Goal: Information Seeking & Learning: Find specific fact

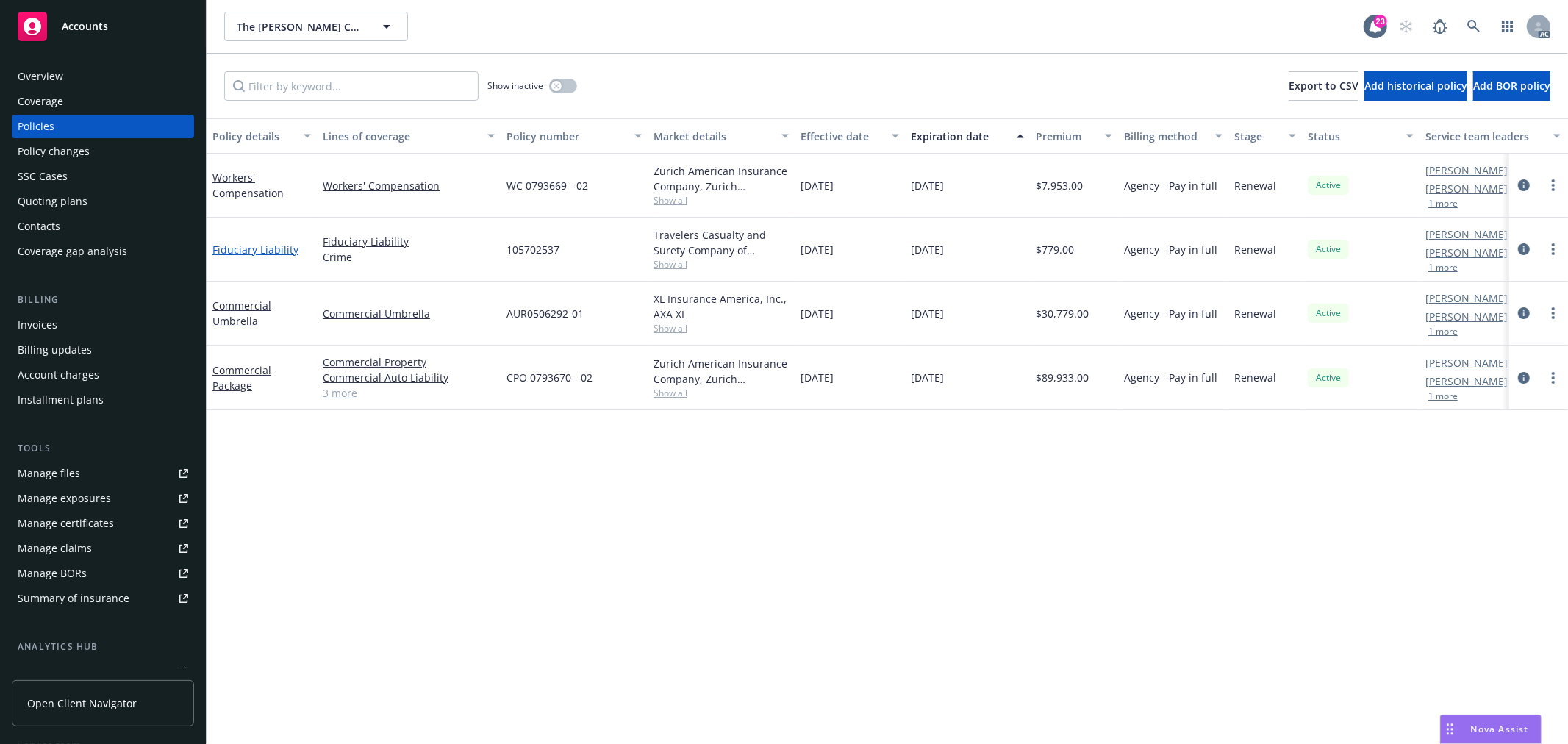
click at [254, 246] on link "Fiduciary Liability" at bounding box center [255, 249] width 86 height 14
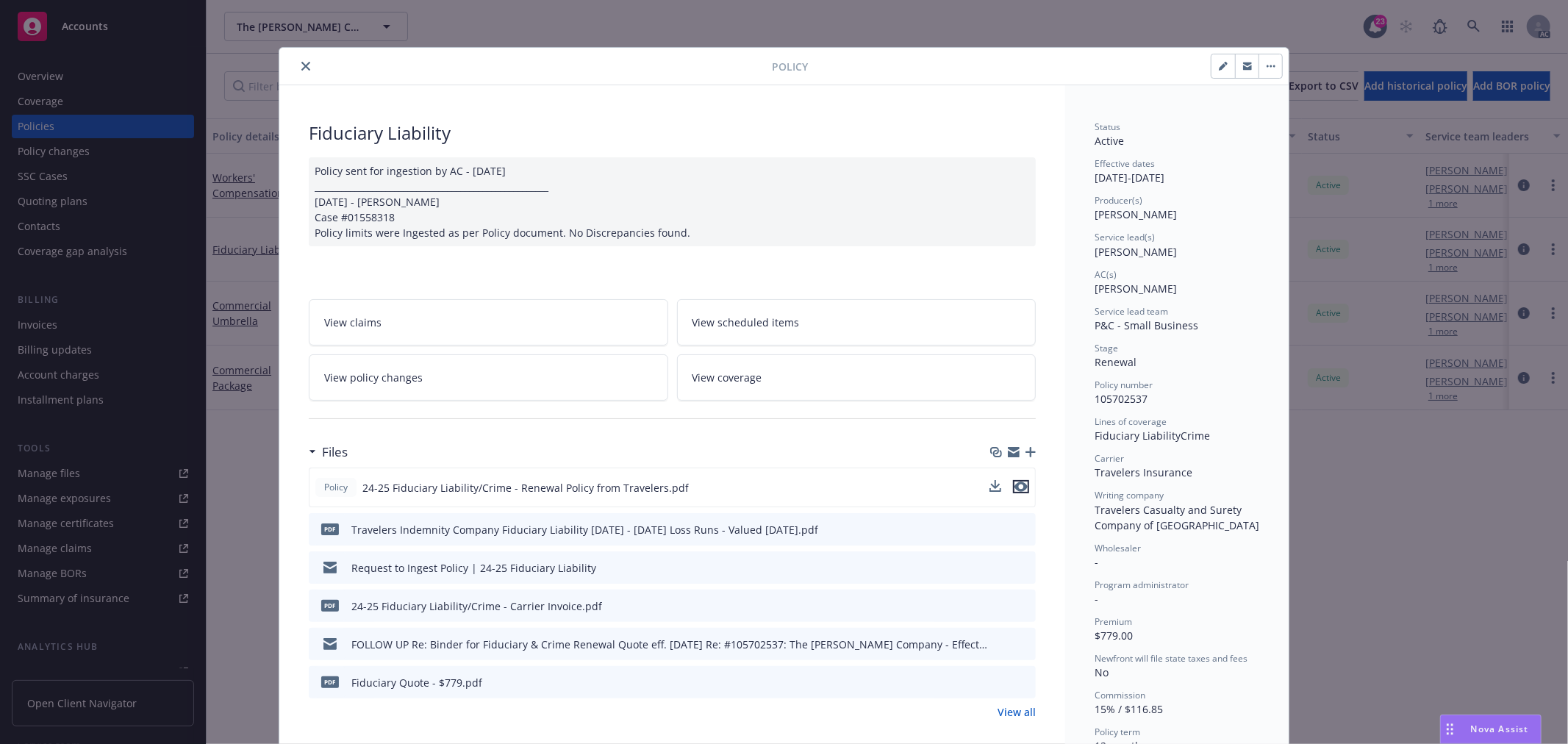
click at [1018, 485] on icon "preview file" at bounding box center [1021, 487] width 13 height 10
click at [424, 377] on link "View policy changes" at bounding box center [488, 377] width 360 height 46
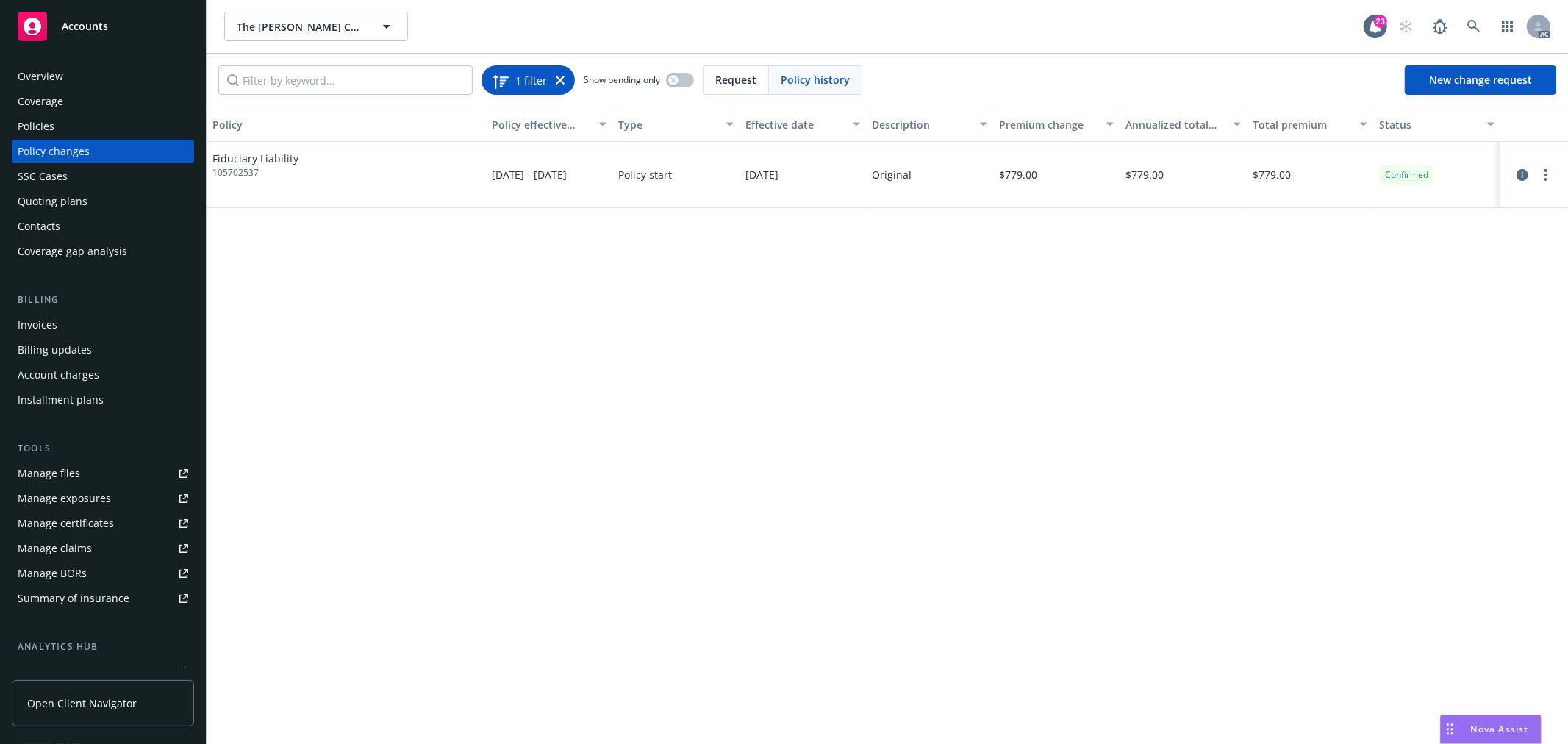
click at [558, 83] on icon at bounding box center [560, 80] width 9 height 9
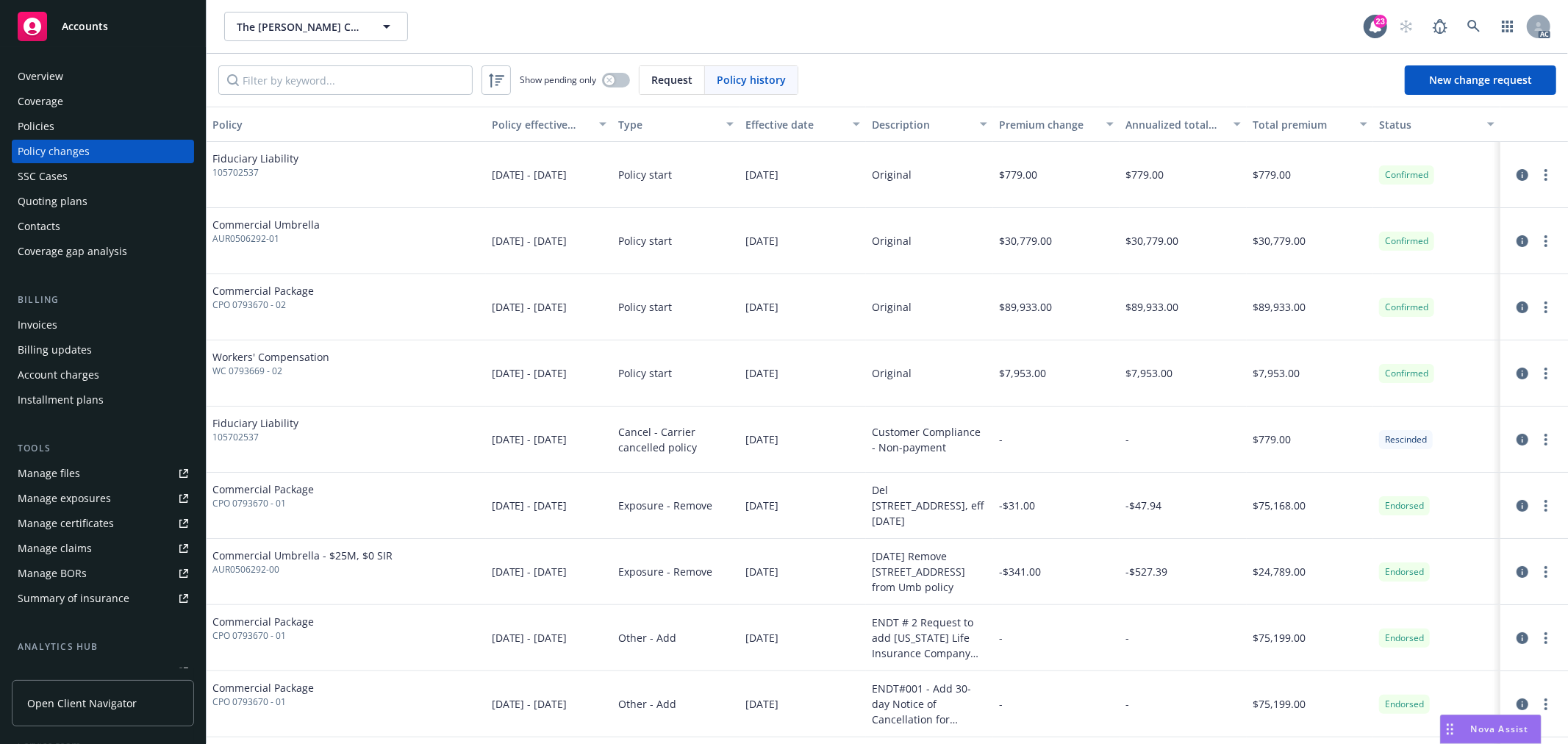
click at [77, 129] on div "Policies" at bounding box center [102, 126] width 170 height 24
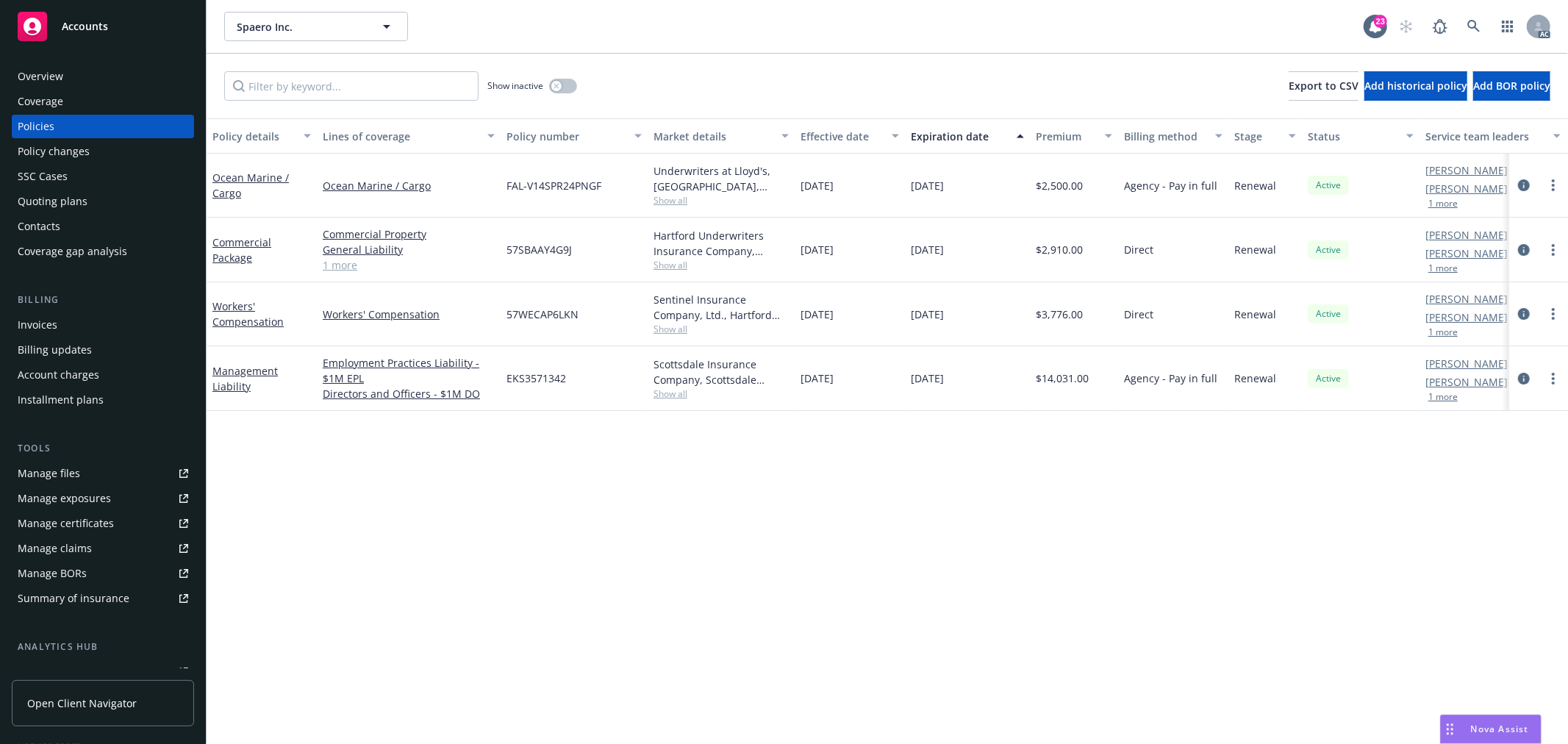
scroll to position [0, 56]
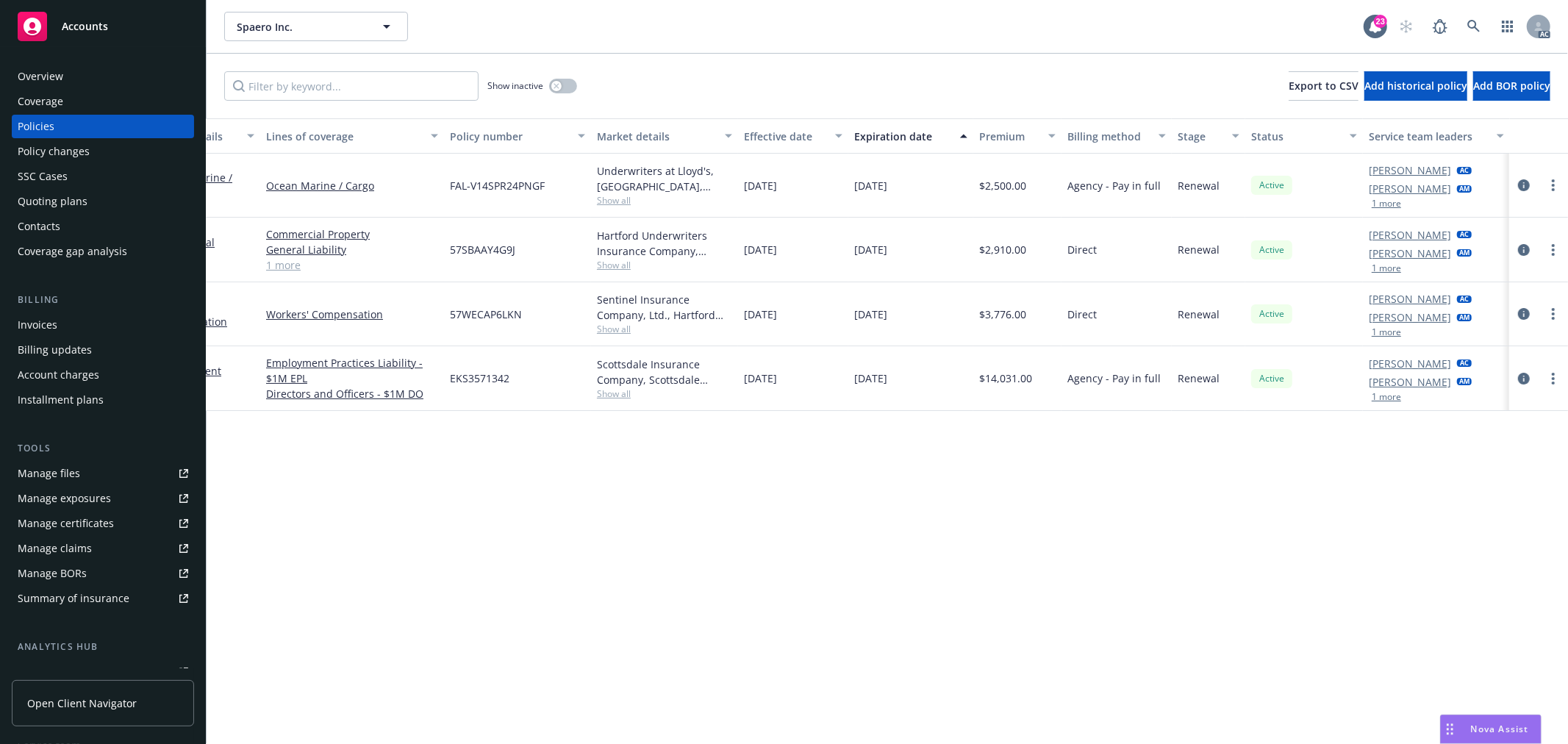
click at [1386, 400] on button "1 more" at bounding box center [1387, 396] width 30 height 9
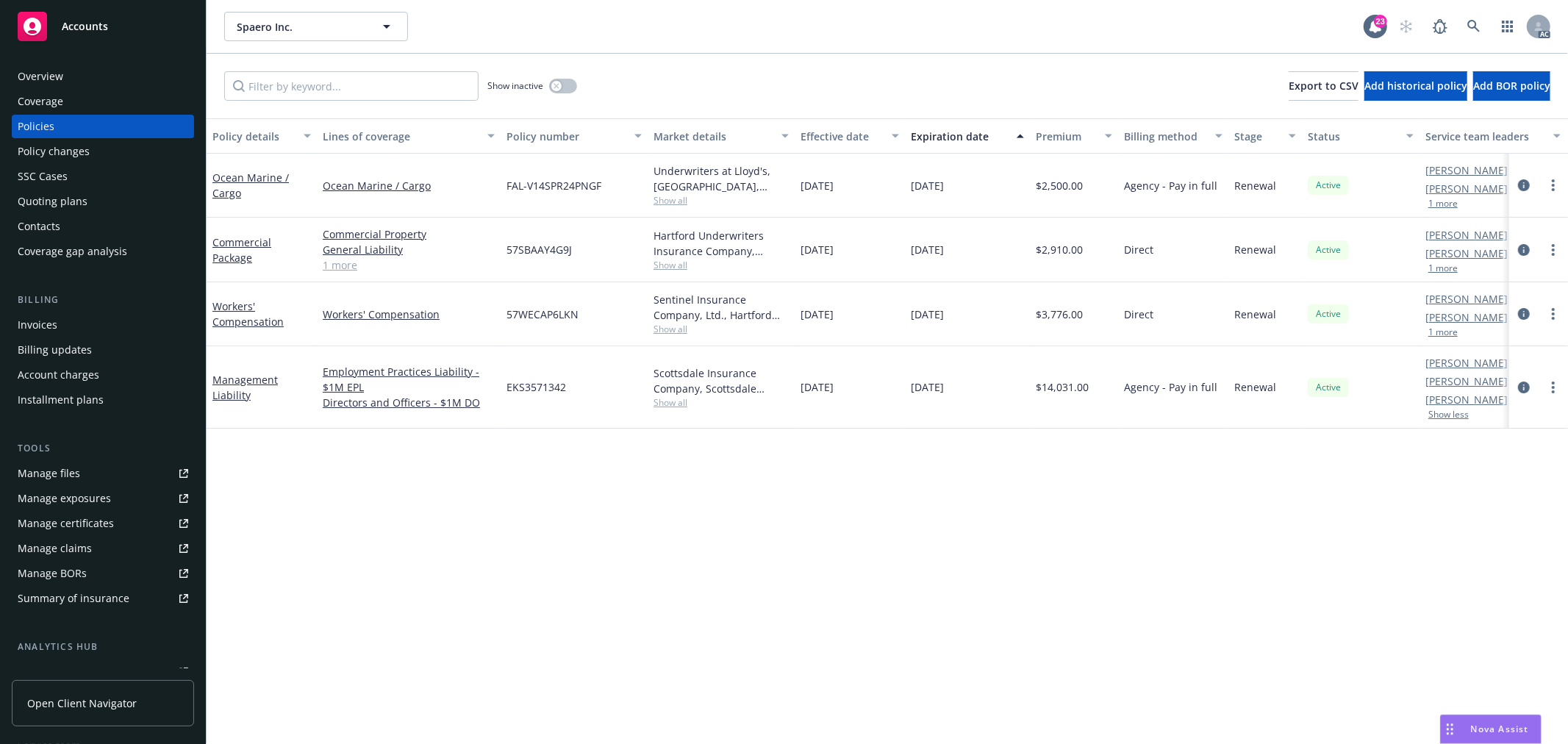
click at [1452, 267] on button "1 more" at bounding box center [1444, 268] width 30 height 9
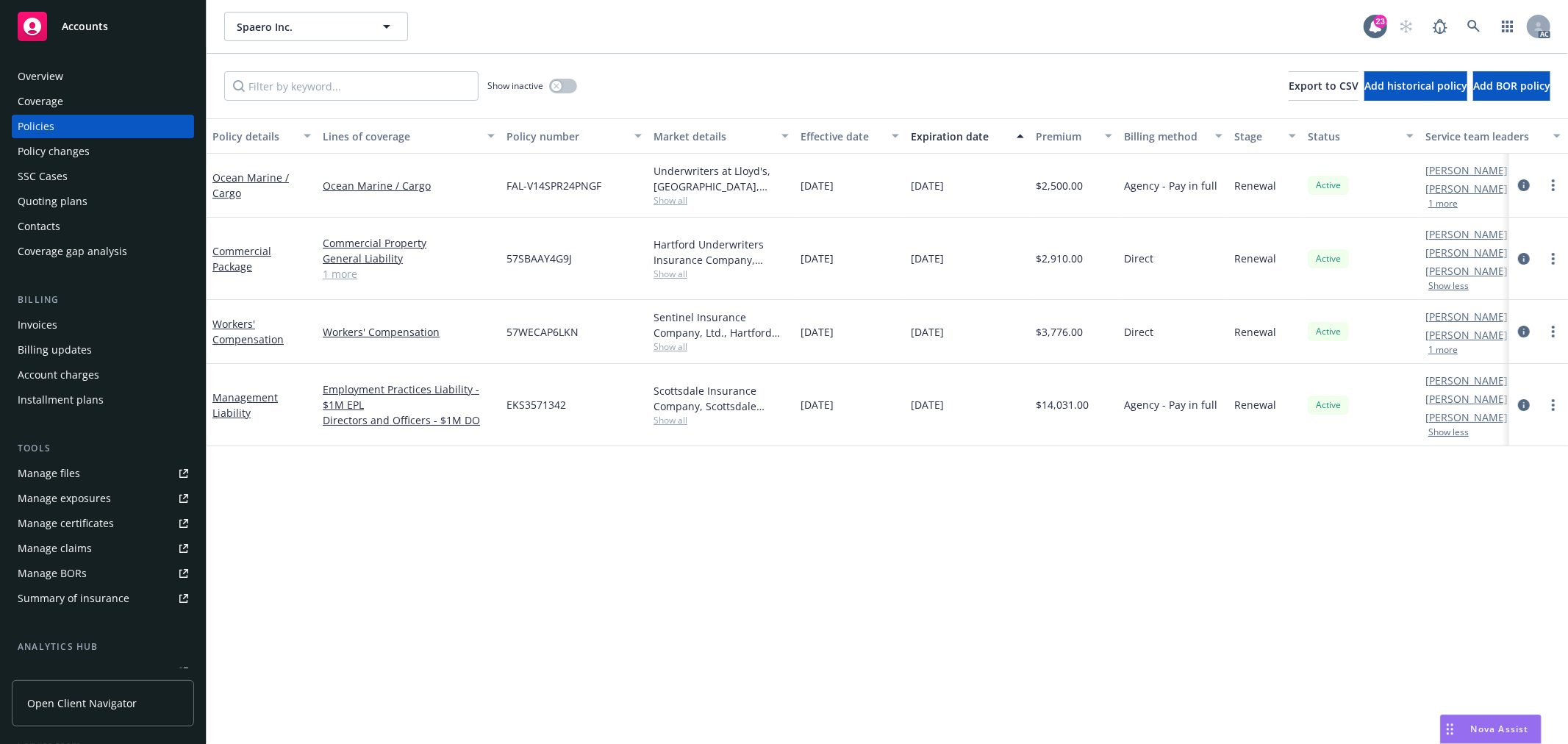
click at [1444, 352] on button "1 more" at bounding box center [1444, 350] width 30 height 9
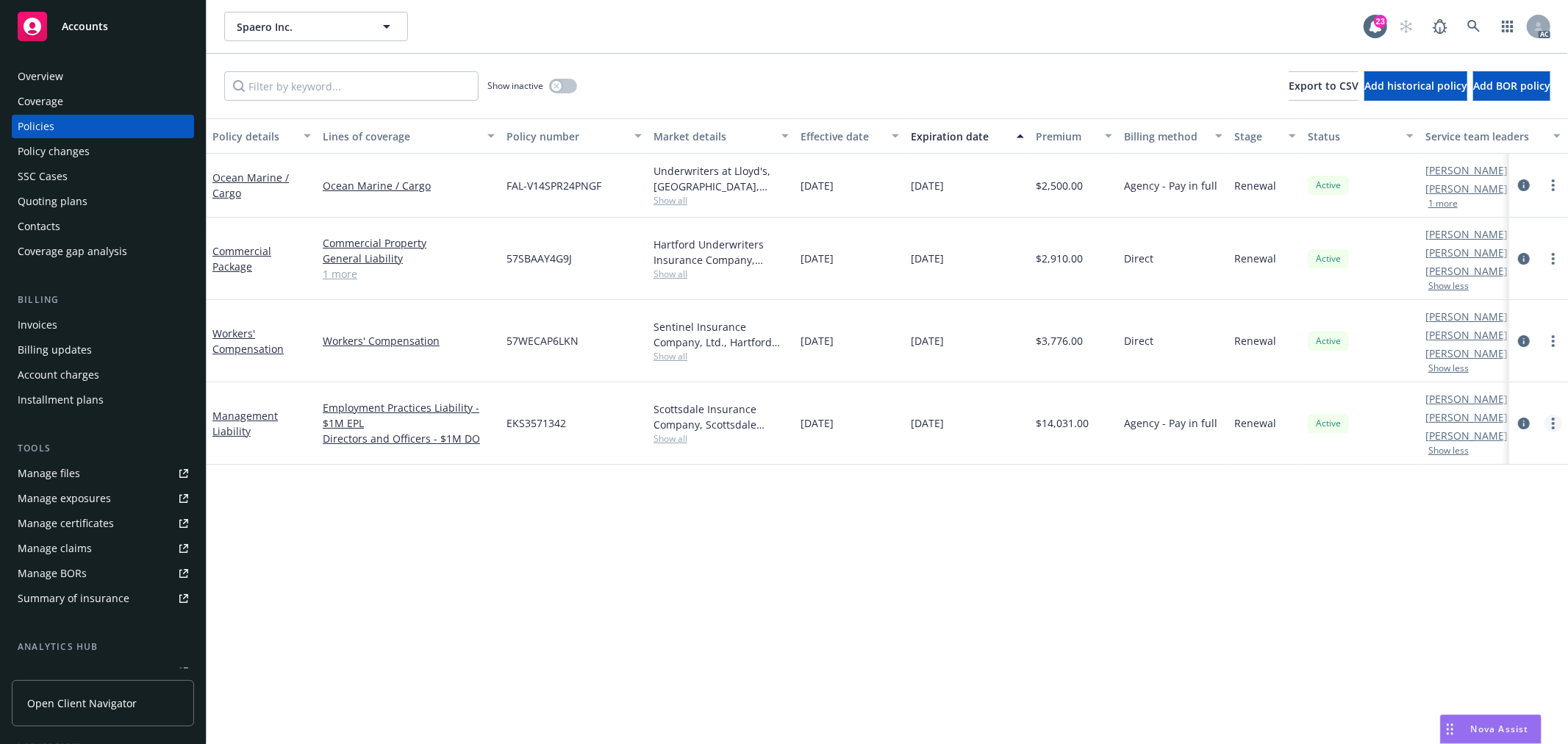
click at [1556, 423] on link "more" at bounding box center [1553, 424] width 18 height 18
click at [1452, 629] on link "Copy logging email" at bounding box center [1474, 630] width 172 height 30
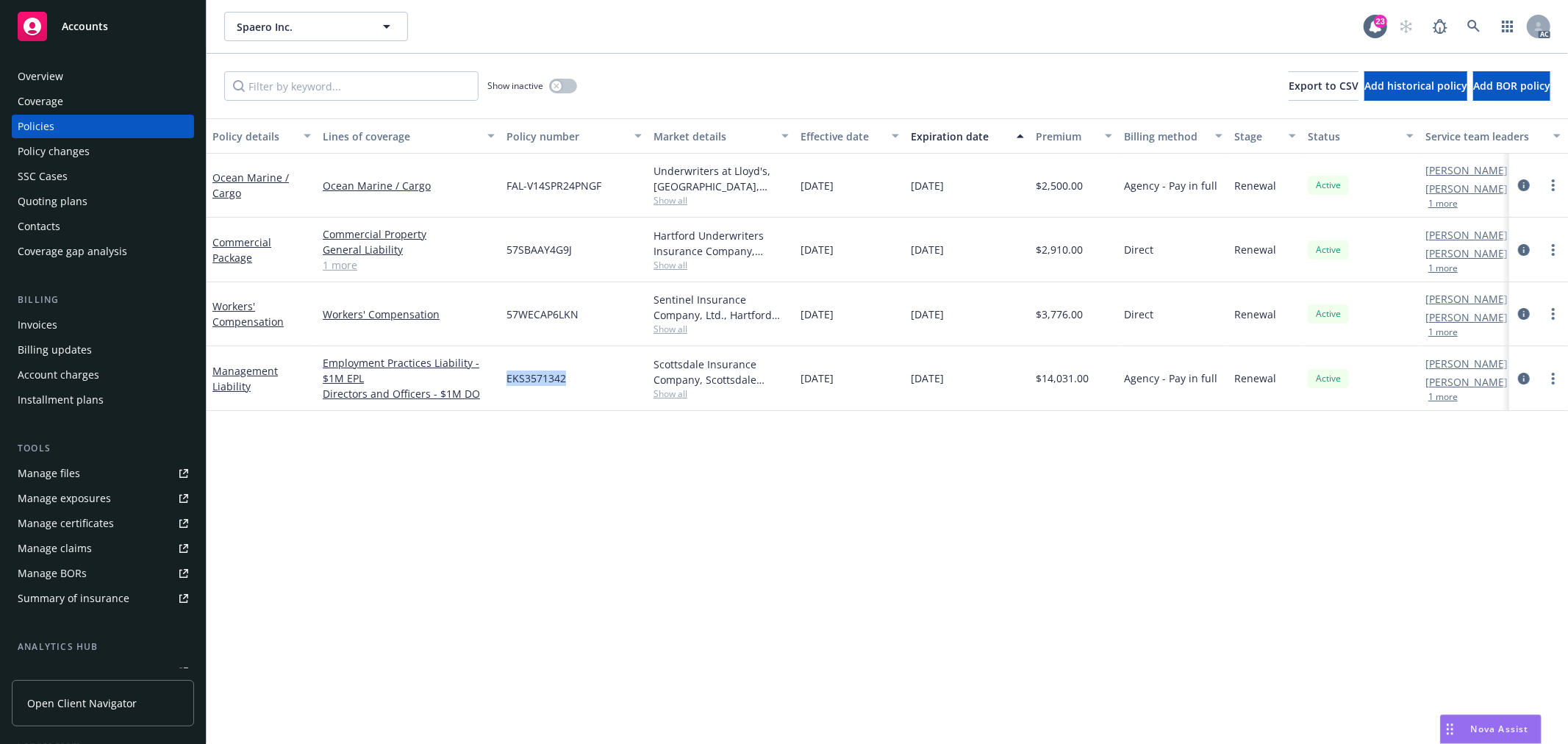
drag, startPoint x: 569, startPoint y: 379, endPoint x: 508, endPoint y: 378, distance: 61.0
click at [508, 378] on div "EKS3571342" at bounding box center [574, 378] width 147 height 65
copy span "EKS3571342"
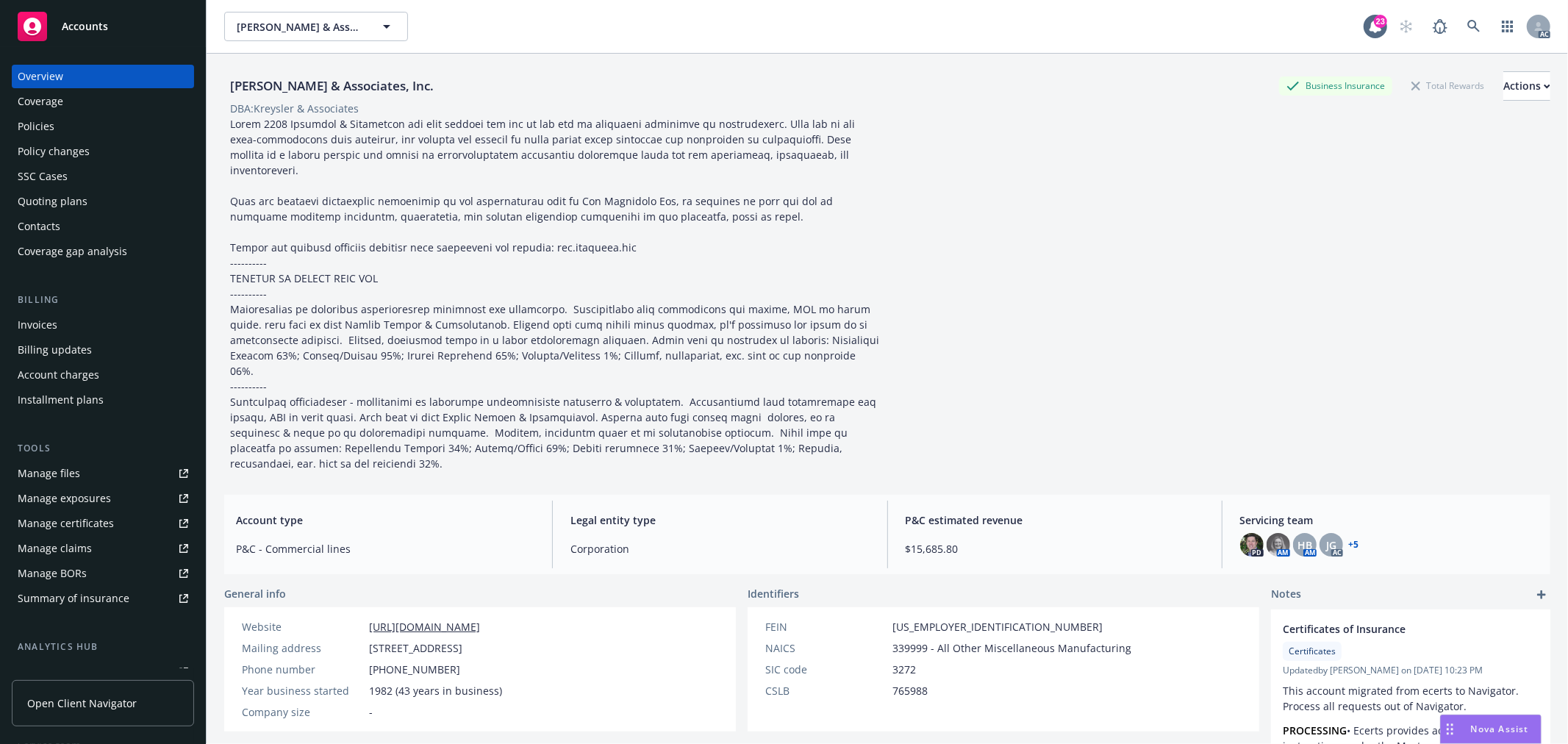
drag, startPoint x: 442, startPoint y: 89, endPoint x: 206, endPoint y: 89, distance: 236.0
click at [206, 89] on div "Accounts Overview Coverage Policies Policy changes SSC Cases Quoting plans Cont…" at bounding box center [784, 372] width 1568 height 744
click at [461, 91] on div "William Kreysler & Associates, Inc. Business Insurance Total Rewards Actions" at bounding box center [888, 86] width 1327 height 30
drag, startPoint x: 436, startPoint y: 86, endPoint x: 232, endPoint y: 87, distance: 204.0
click at [232, 87] on div "[PERSON_NAME] & Associates, Inc." at bounding box center [332, 86] width 216 height 19
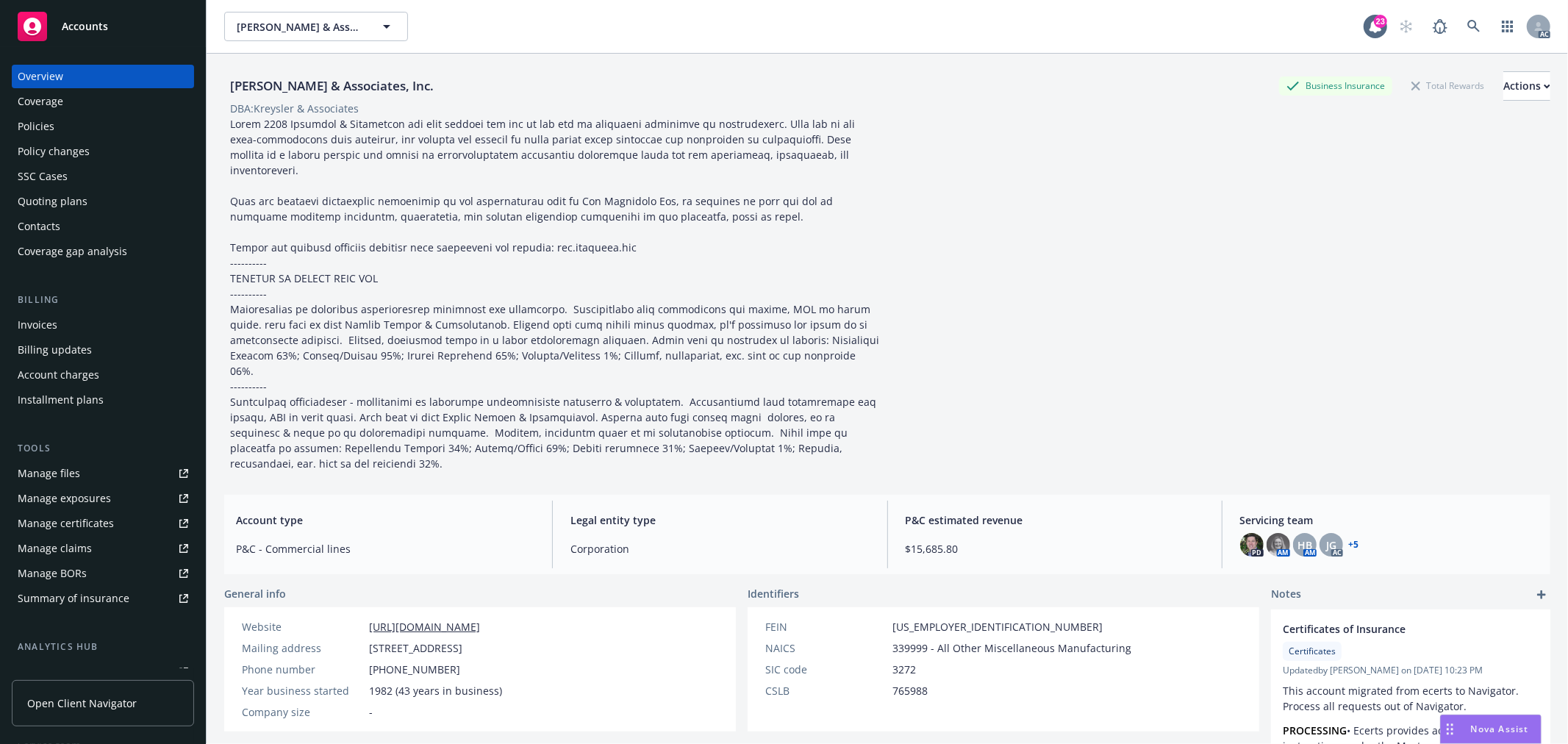
copy div "[PERSON_NAME] & Associates, Inc."
click at [42, 120] on div "Policies" at bounding box center [35, 126] width 36 height 24
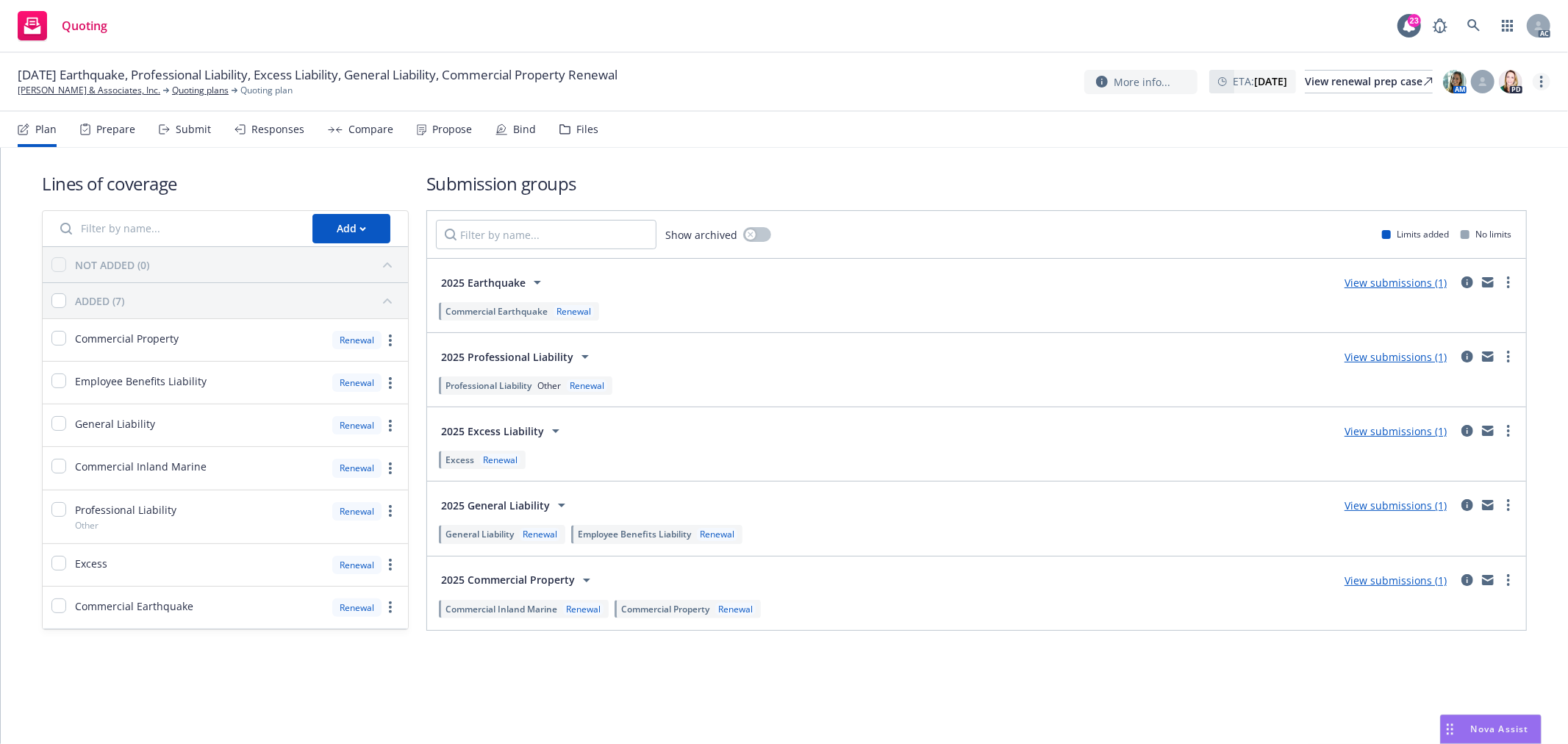
click at [1544, 85] on link "more" at bounding box center [1542, 82] width 18 height 18
click at [1457, 114] on link "Copy logging email" at bounding box center [1468, 111] width 164 height 30
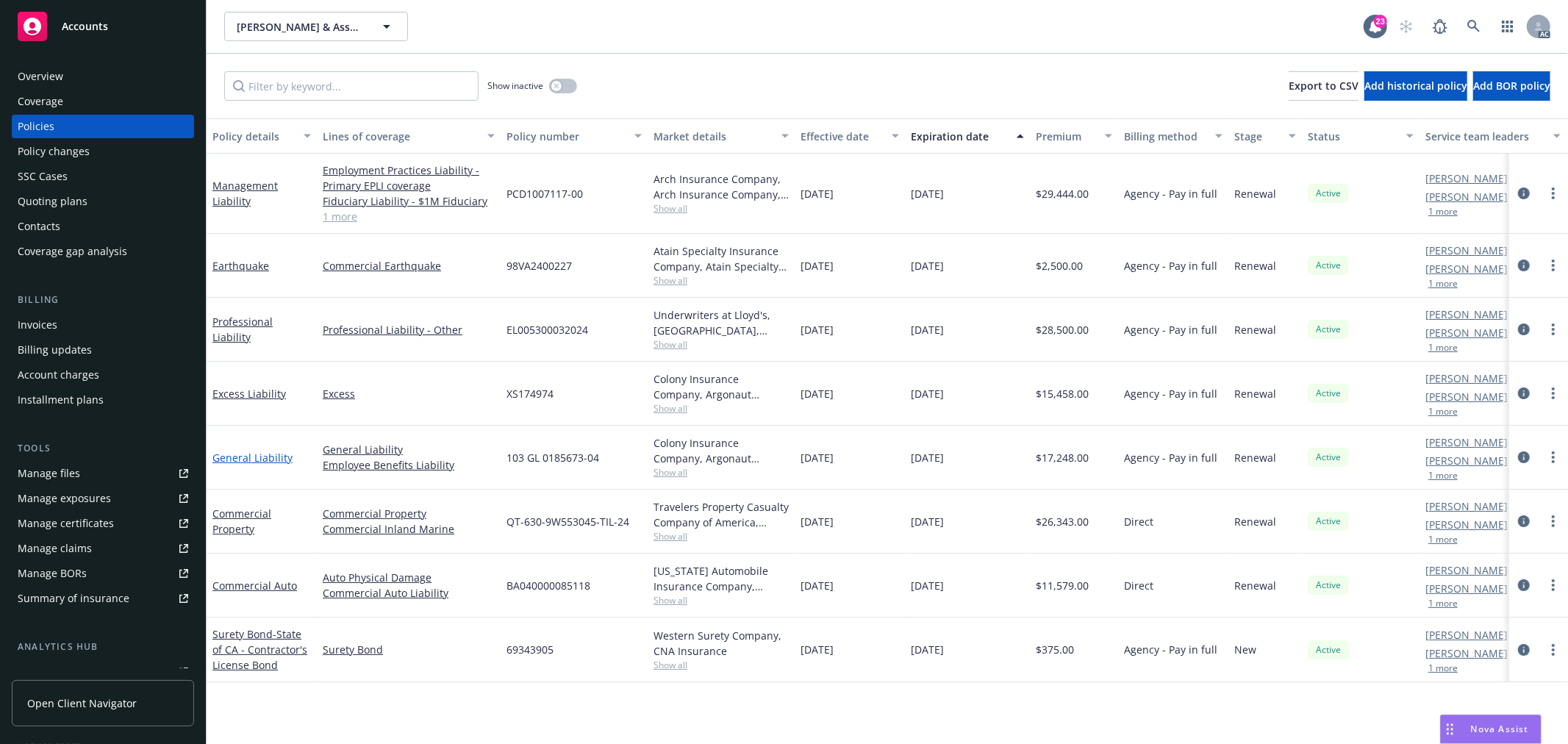
click at [244, 460] on link "General Liability" at bounding box center [252, 457] width 80 height 14
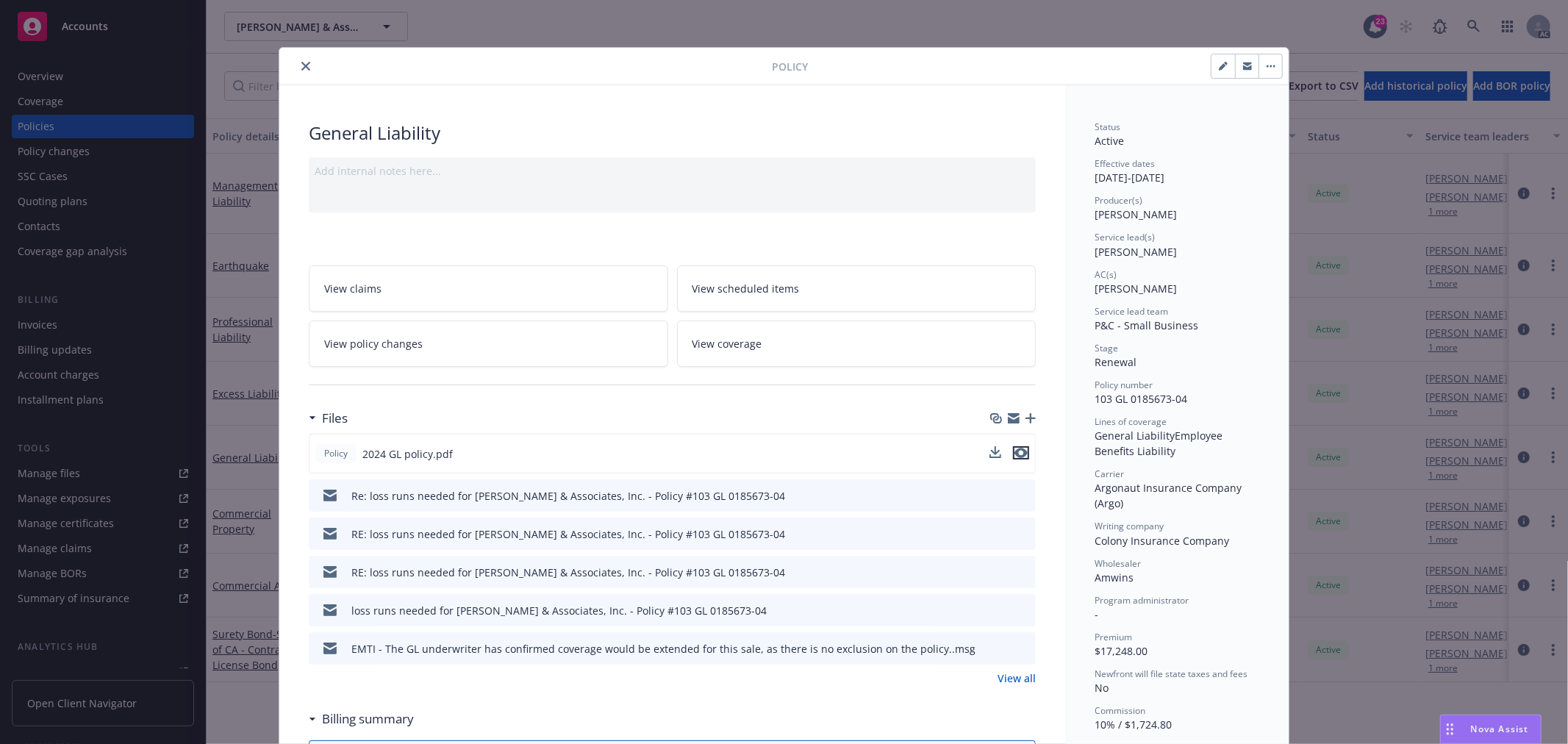
click at [1015, 451] on icon "preview file" at bounding box center [1021, 452] width 13 height 10
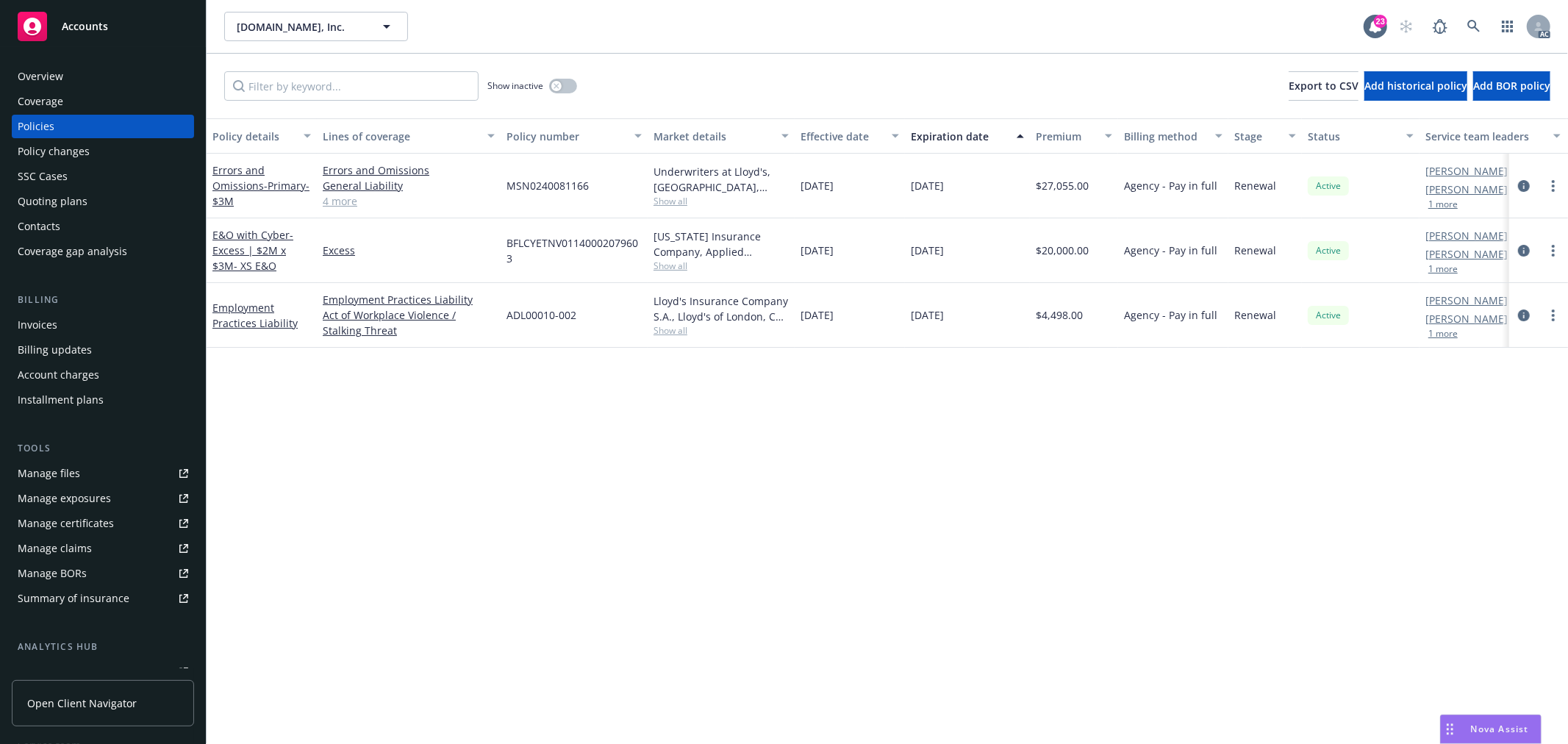
click at [343, 204] on link "4 more" at bounding box center [409, 201] width 172 height 16
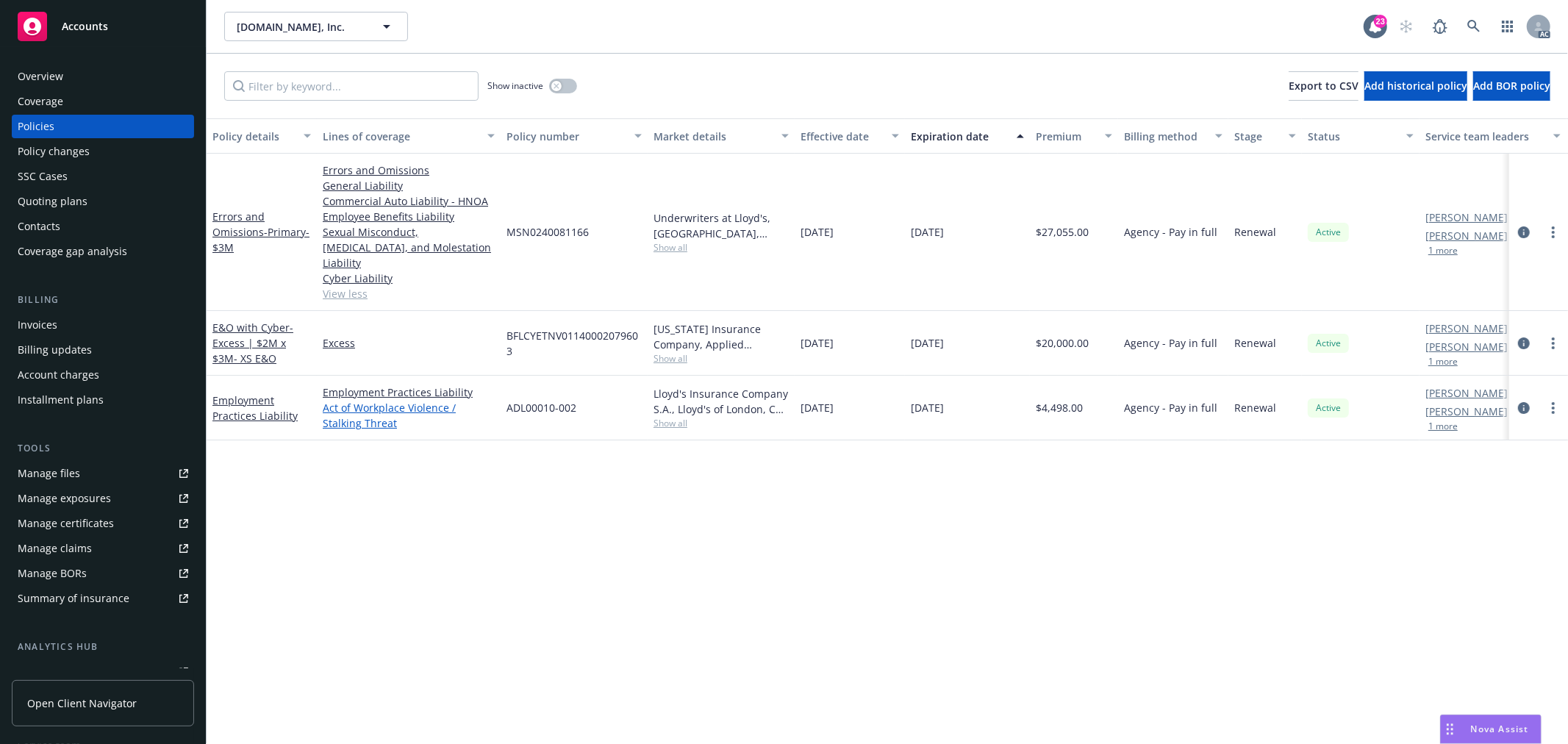
click at [343, 407] on link "Act of Workplace Violence / Stalking Threat" at bounding box center [409, 415] width 172 height 31
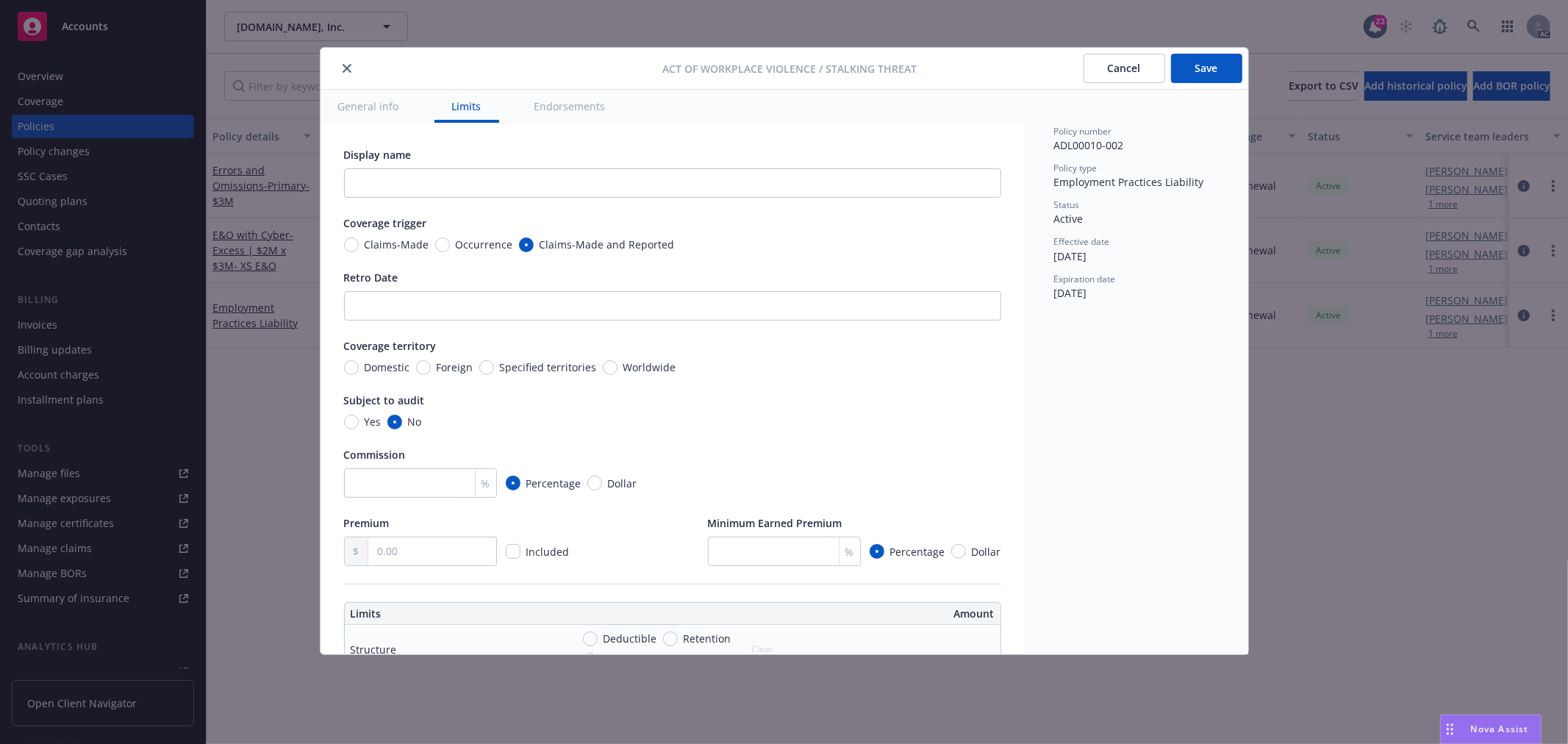
click at [357, 71] on div at bounding box center [495, 68] width 337 height 18
click at [350, 68] on icon "close" at bounding box center [347, 68] width 9 height 9
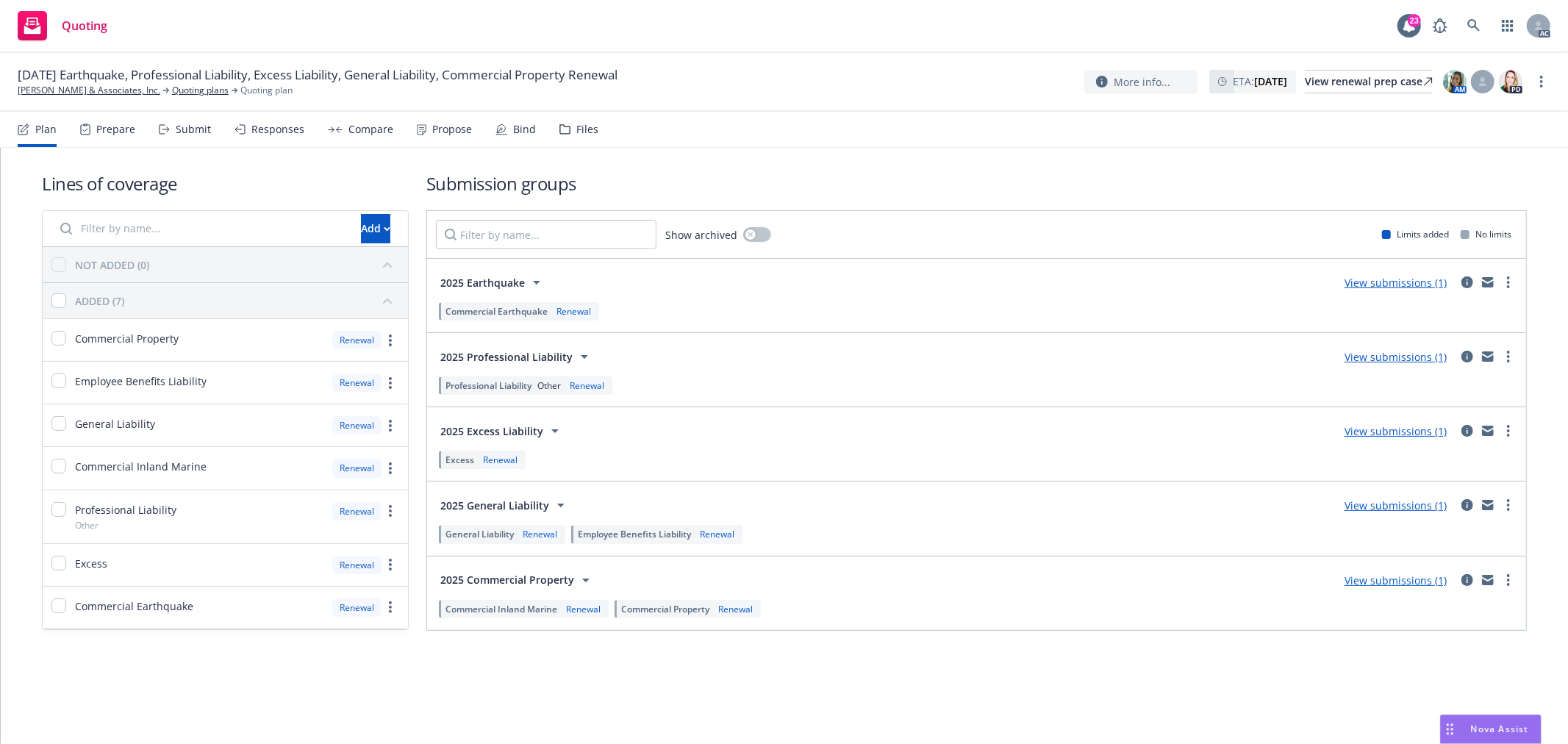
copy link "[PERSON_NAME] & Associates, Inc."
drag, startPoint x: 158, startPoint y: 92, endPoint x: 11, endPoint y: 91, distance: 147.0
click at [11, 91] on div "[DATE] Earthquake, Professional Liability, Excess Liability, General Liability,…" at bounding box center [784, 83] width 1568 height 59
click at [1468, 22] on icon at bounding box center [1473, 25] width 13 height 13
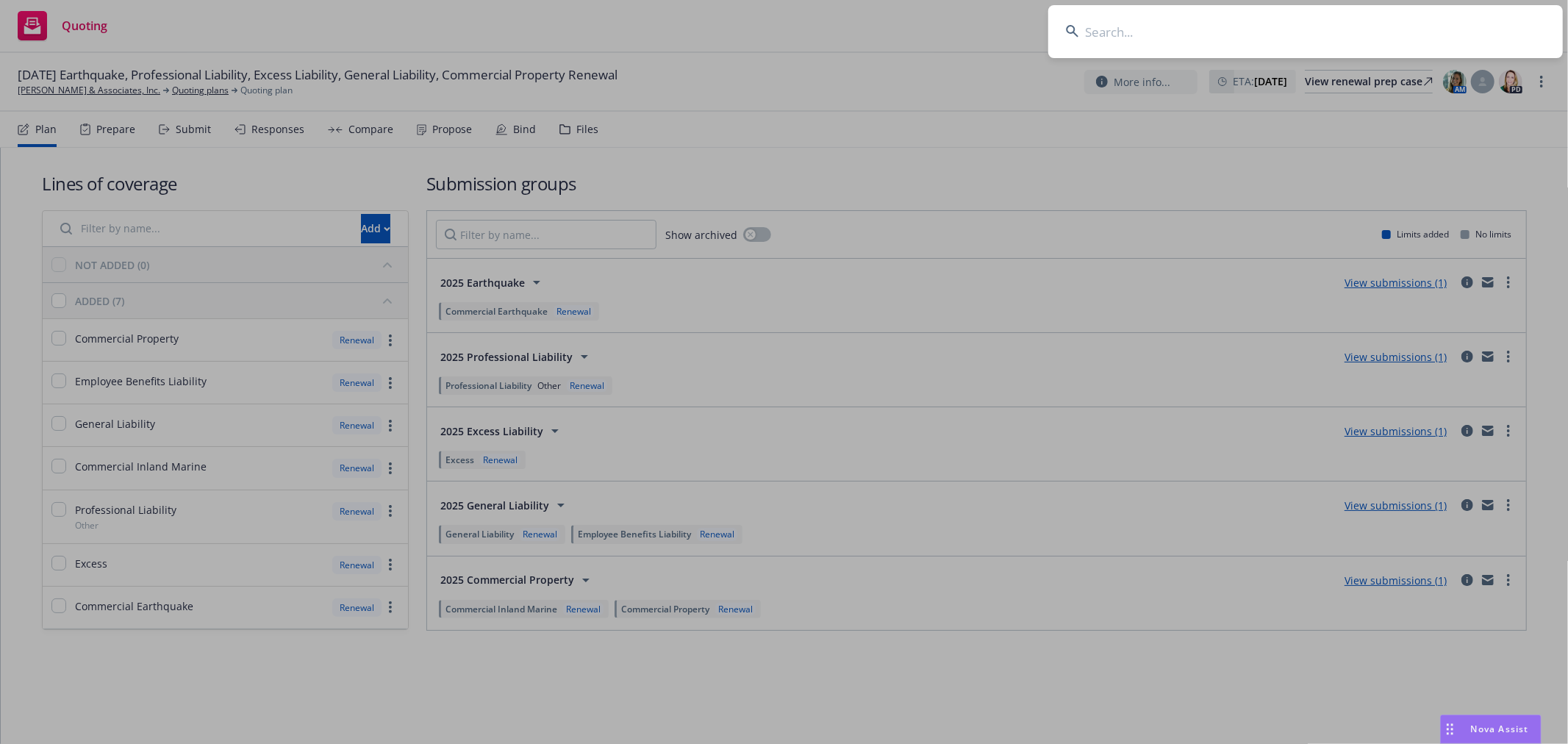
click at [1200, 38] on input at bounding box center [1306, 32] width 514 height 53
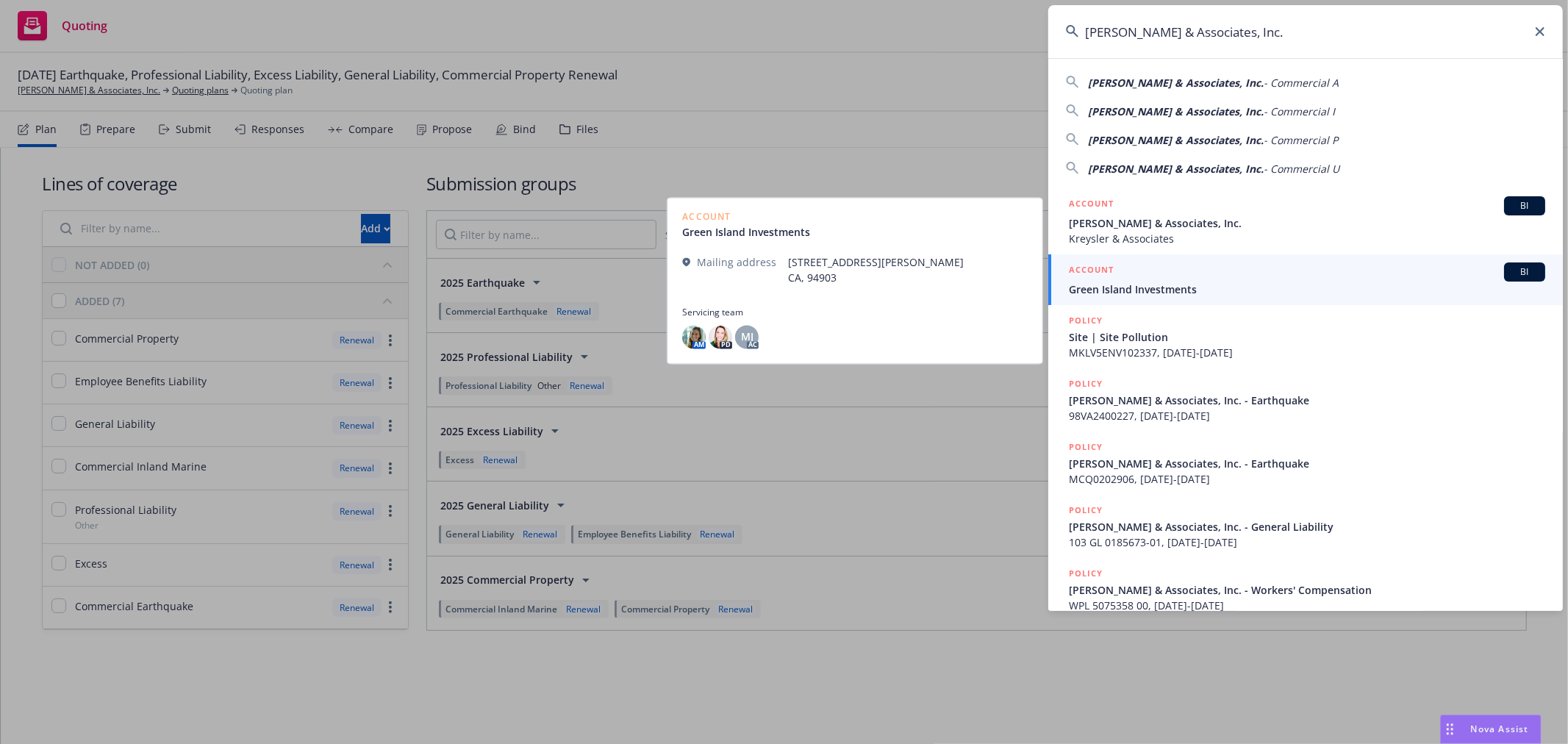
type input "[PERSON_NAME] & Associates, Inc."
click at [1220, 285] on span "Green Island Investments" at bounding box center [1307, 290] width 476 height 16
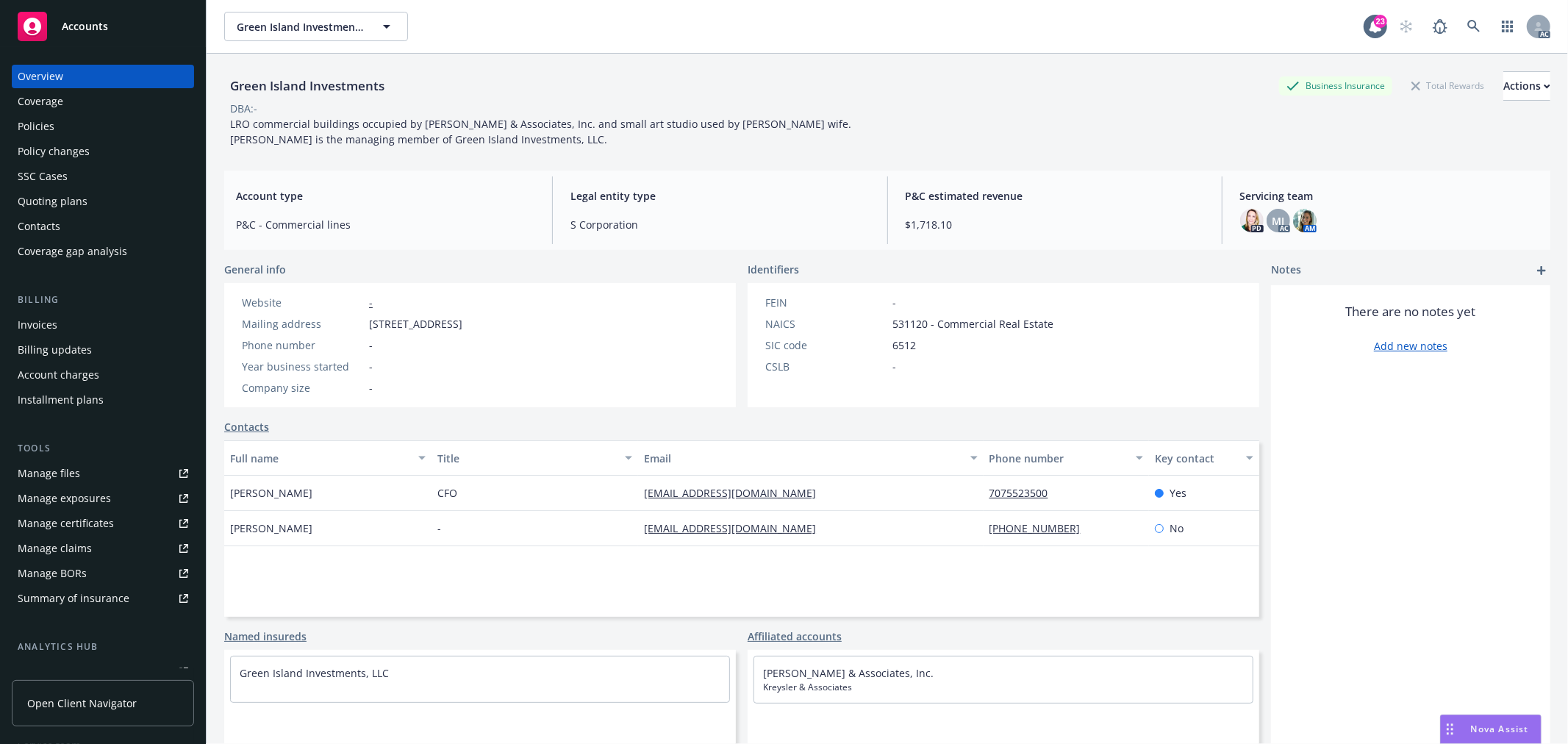
click at [53, 120] on div "Policies" at bounding box center [35, 126] width 36 height 24
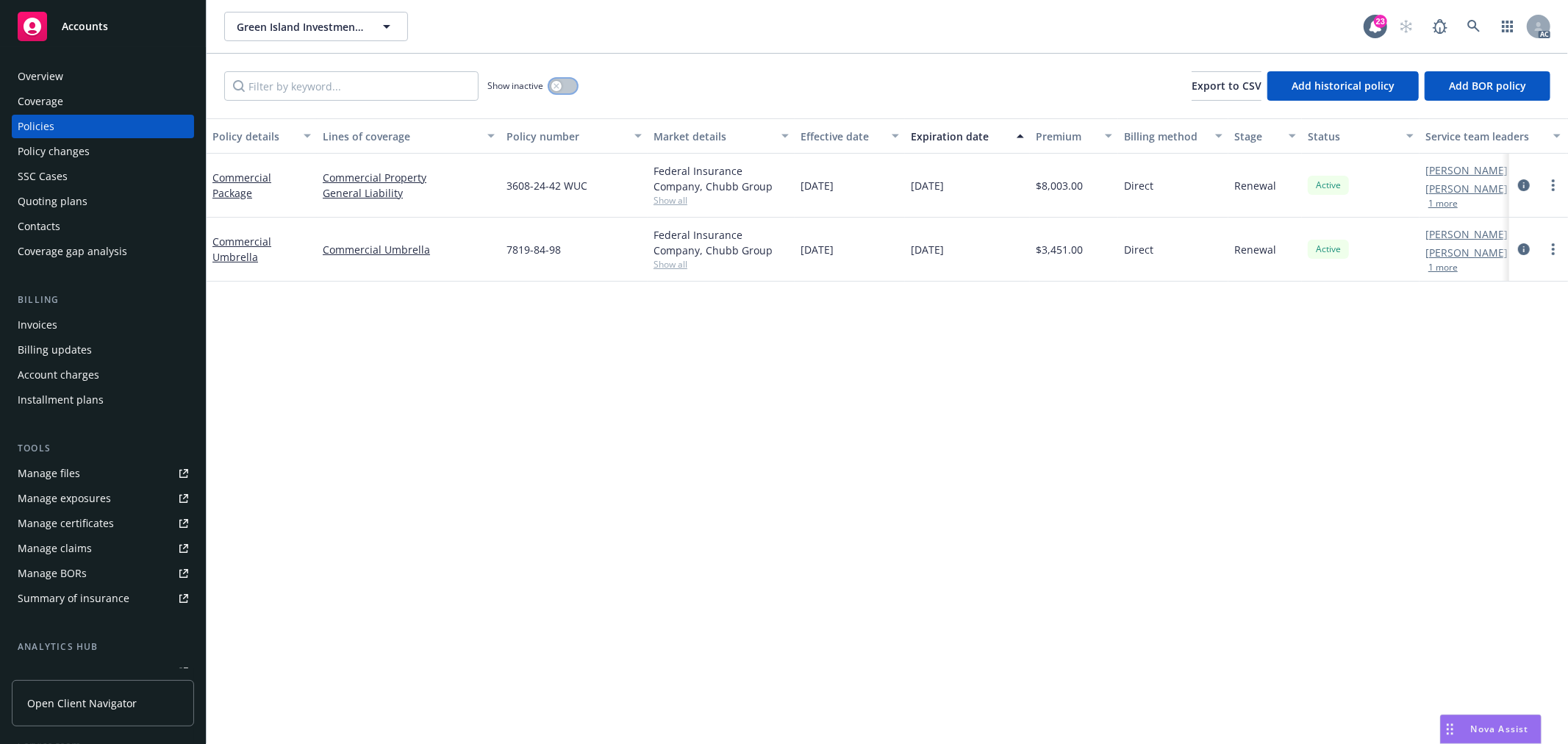
click at [558, 85] on icon "button" at bounding box center [556, 85] width 5 height 5
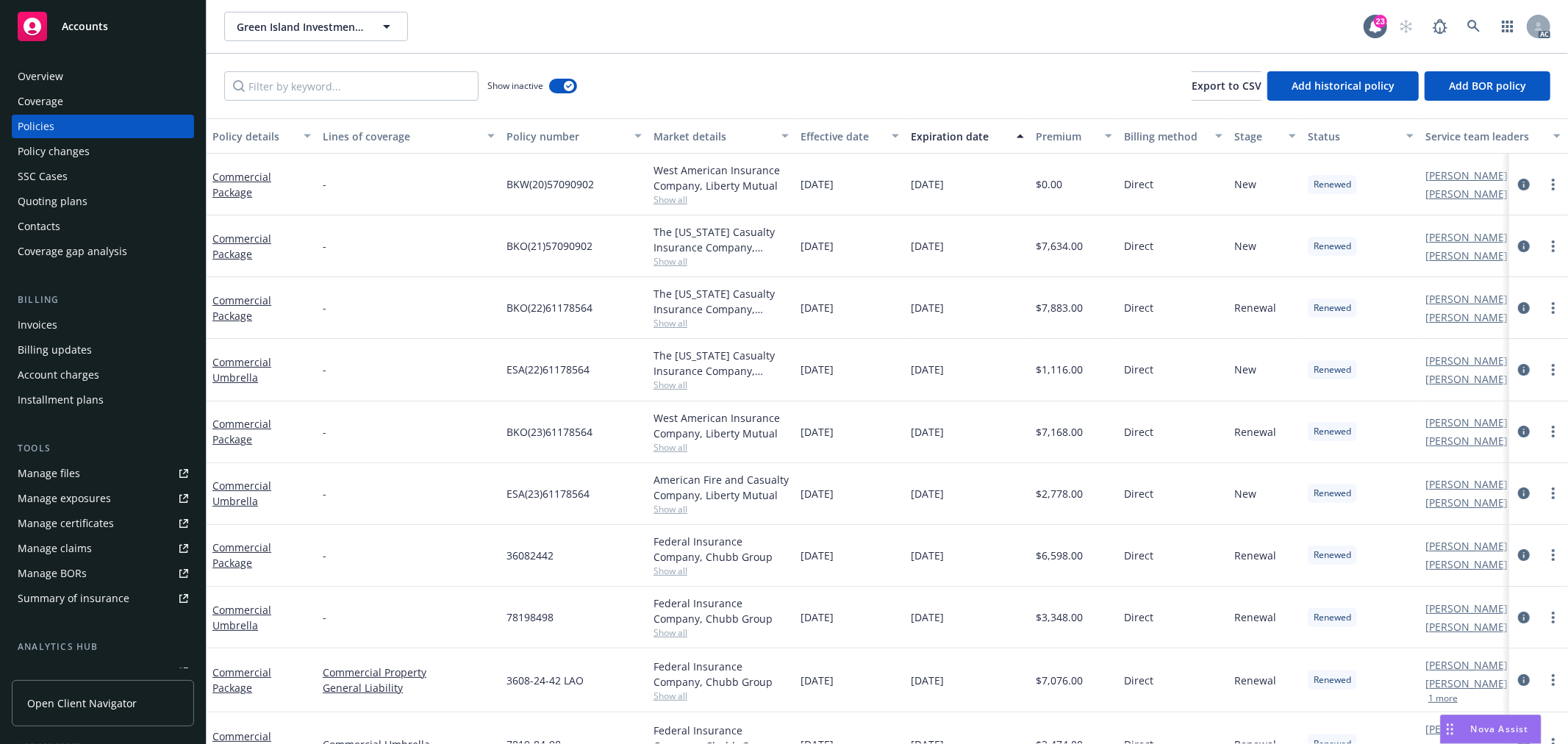
click at [980, 133] on div "Expiration date" at bounding box center [959, 137] width 97 height 16
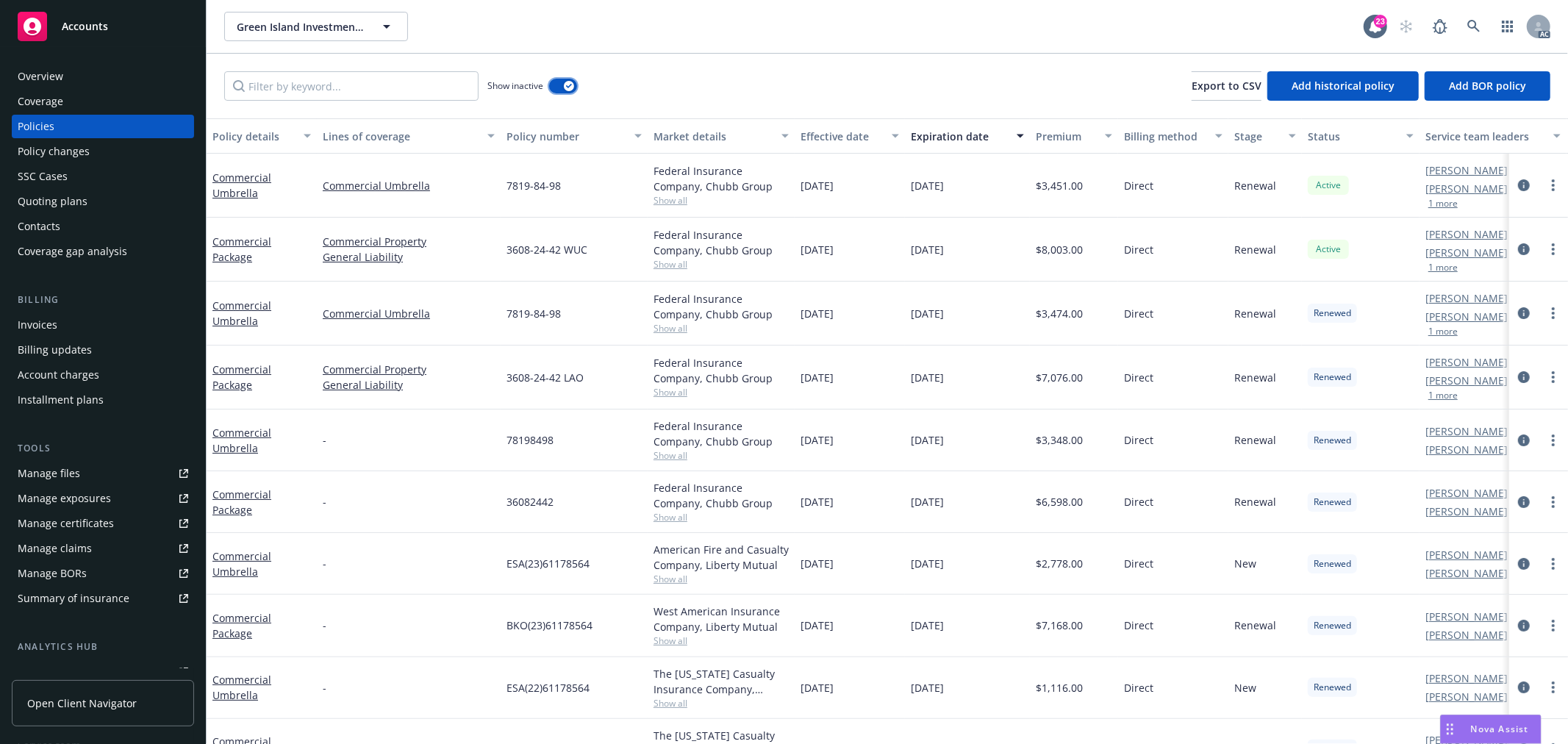
click at [561, 93] on button "button" at bounding box center [563, 86] width 28 height 15
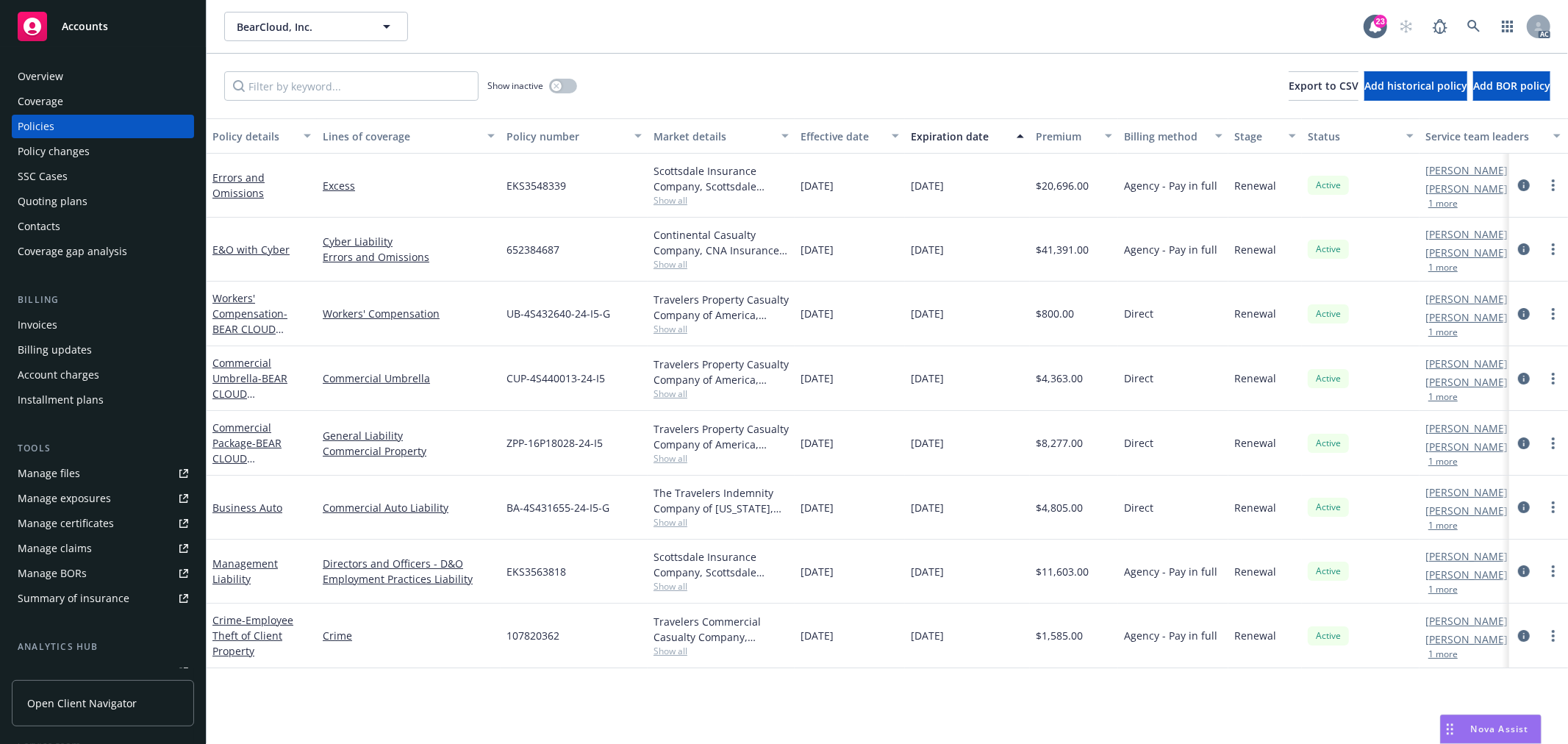
click at [679, 526] on span "Show all" at bounding box center [720, 522] width 135 height 13
click at [662, 204] on span "Show all" at bounding box center [720, 200] width 135 height 13
click at [821, 201] on div "11/01/2024" at bounding box center [850, 185] width 110 height 64
click at [679, 262] on span "Show all" at bounding box center [720, 264] width 135 height 13
click at [795, 259] on div "11/01/2024" at bounding box center [850, 249] width 110 height 64
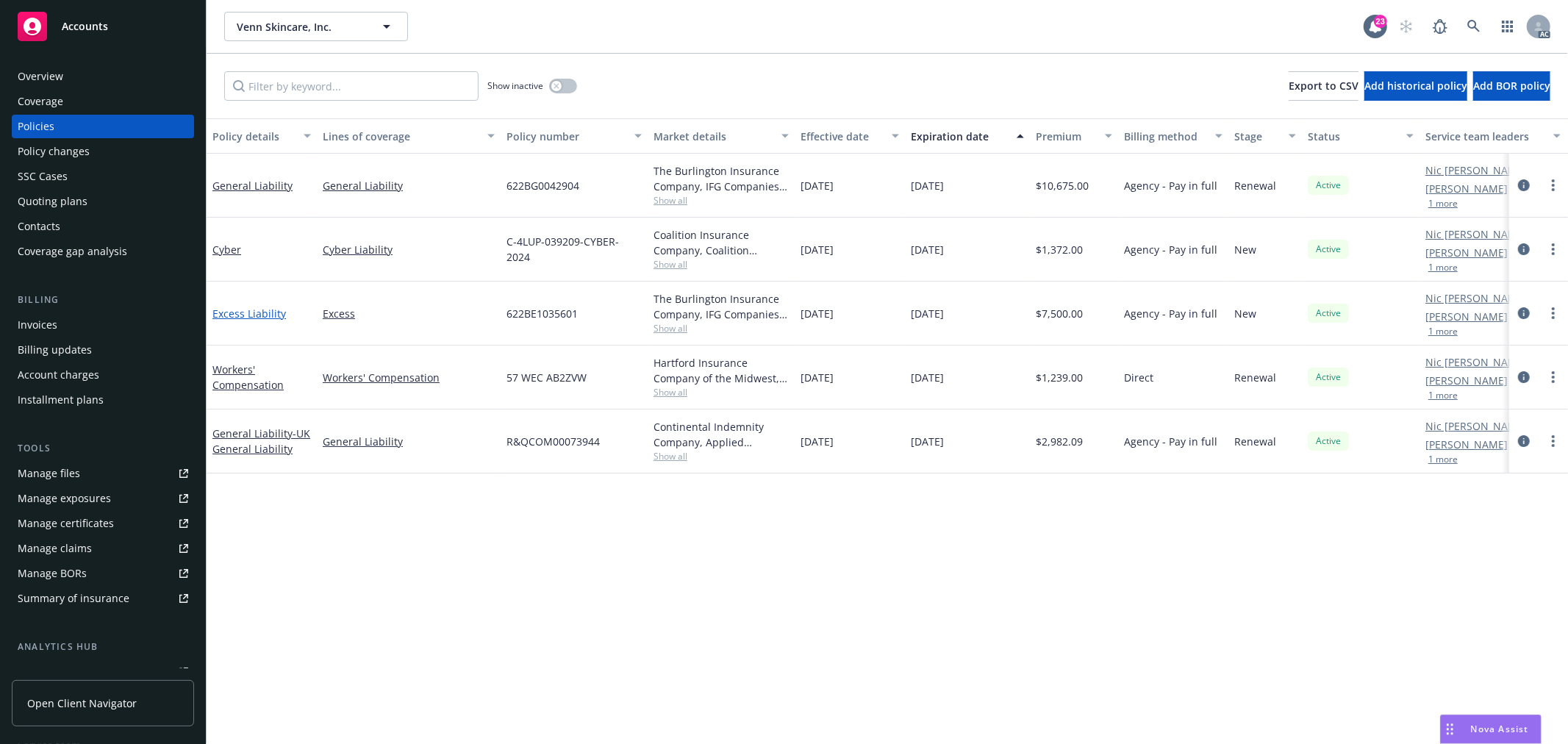
click at [233, 311] on link "Excess Liability" at bounding box center [249, 313] width 74 height 14
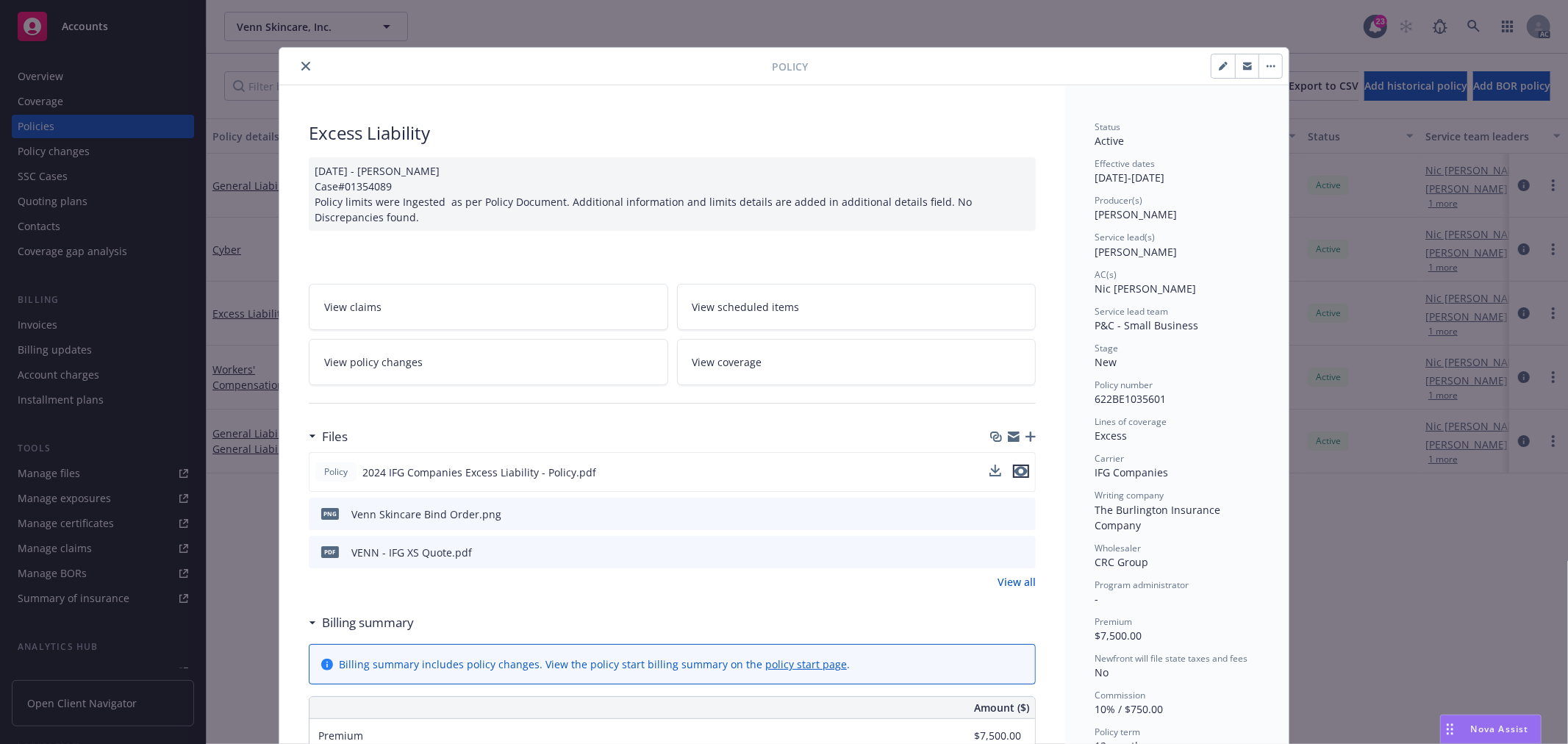
click at [1015, 470] on icon "preview file" at bounding box center [1021, 471] width 13 height 10
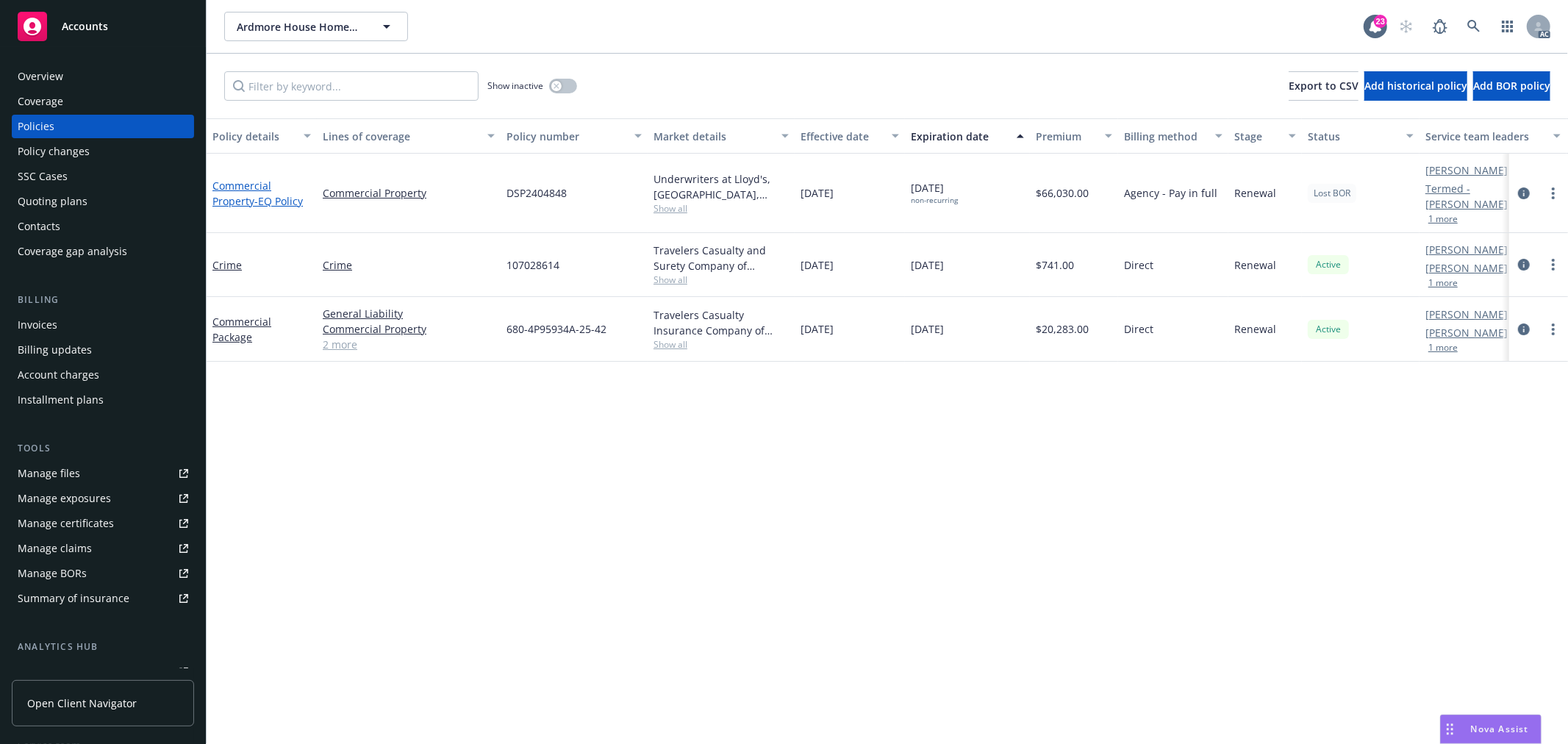
click at [239, 200] on link "Commercial Property - EQ Policy" at bounding box center [258, 193] width 91 height 30
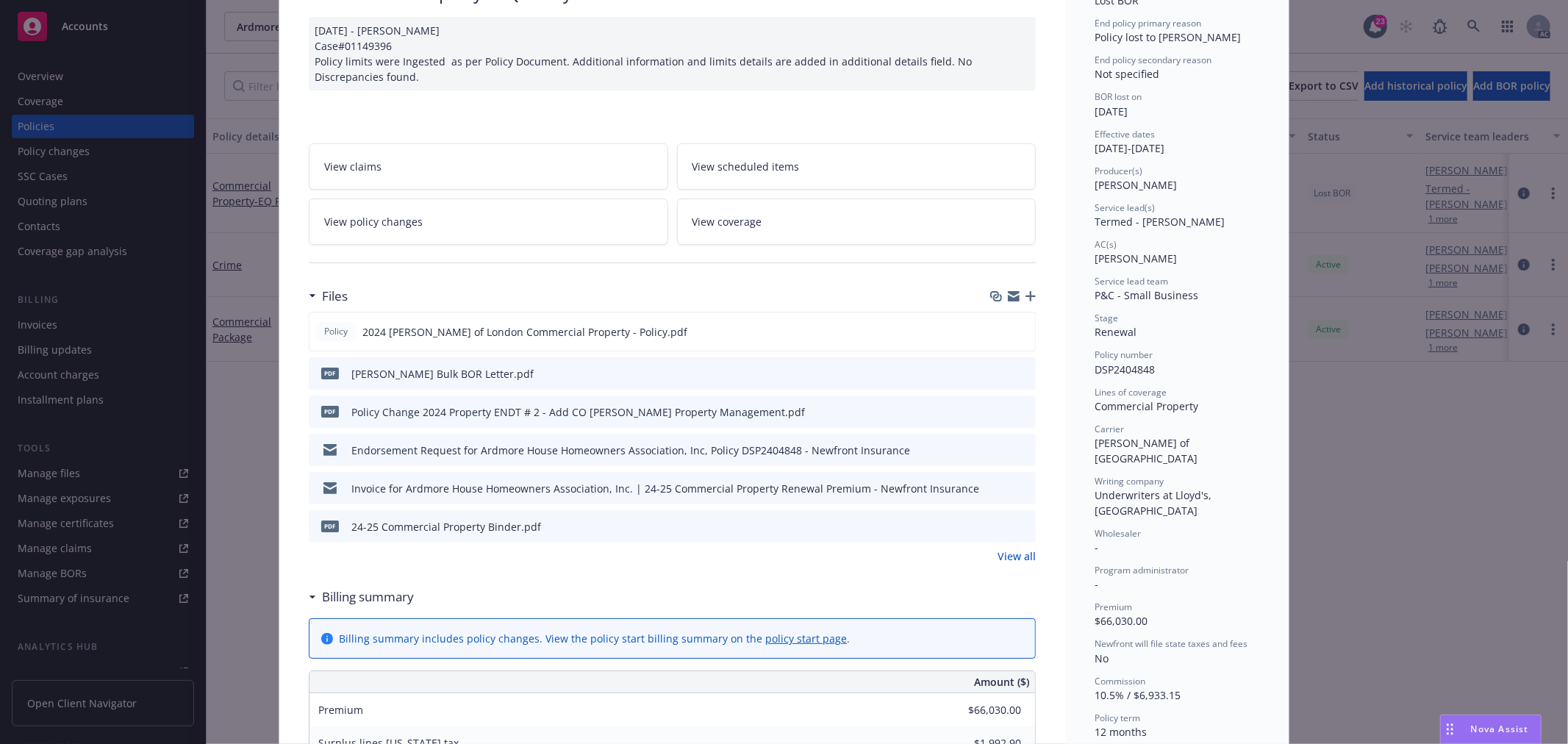
scroll to position [164, 0]
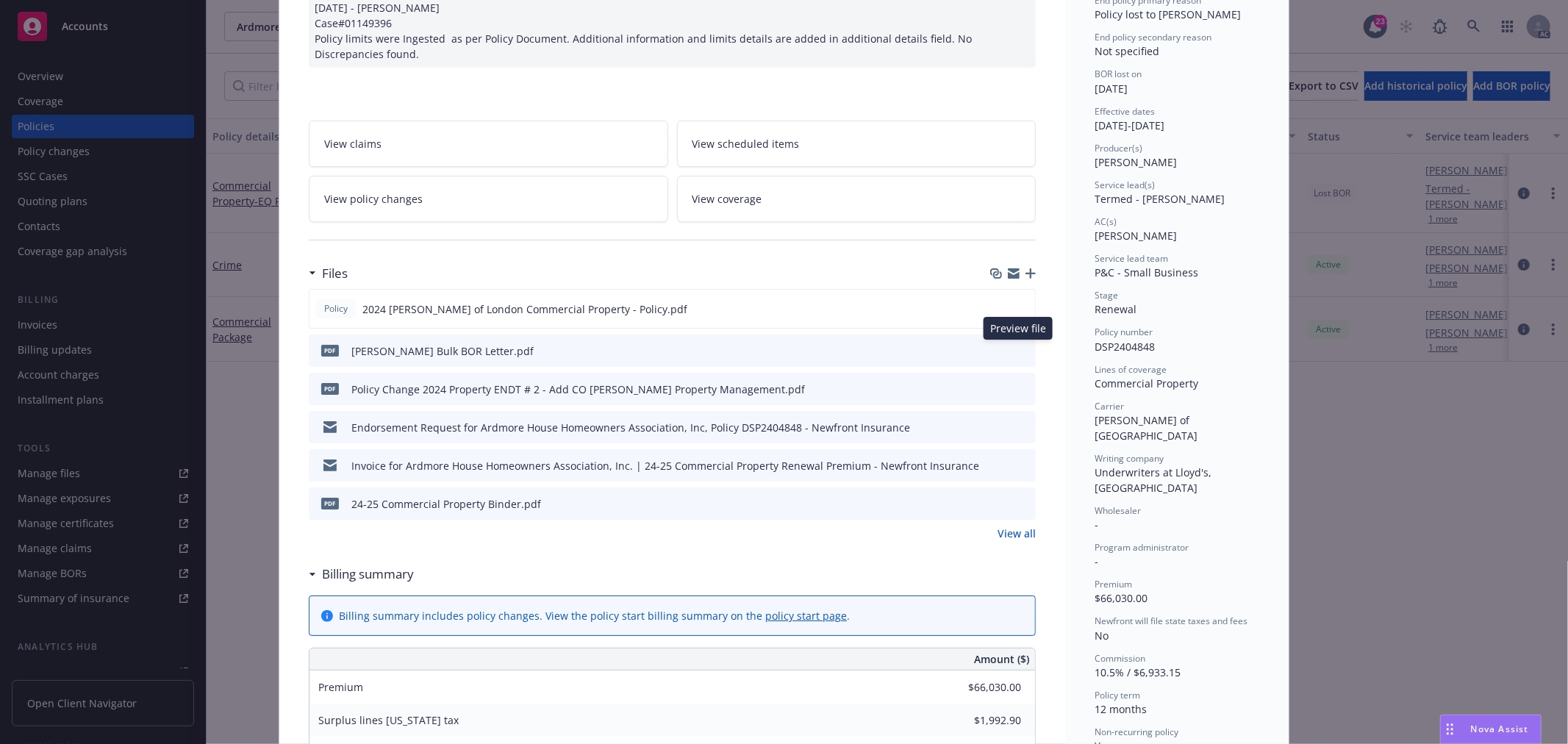
click at [1018, 349] on icon "preview file" at bounding box center [1021, 350] width 13 height 10
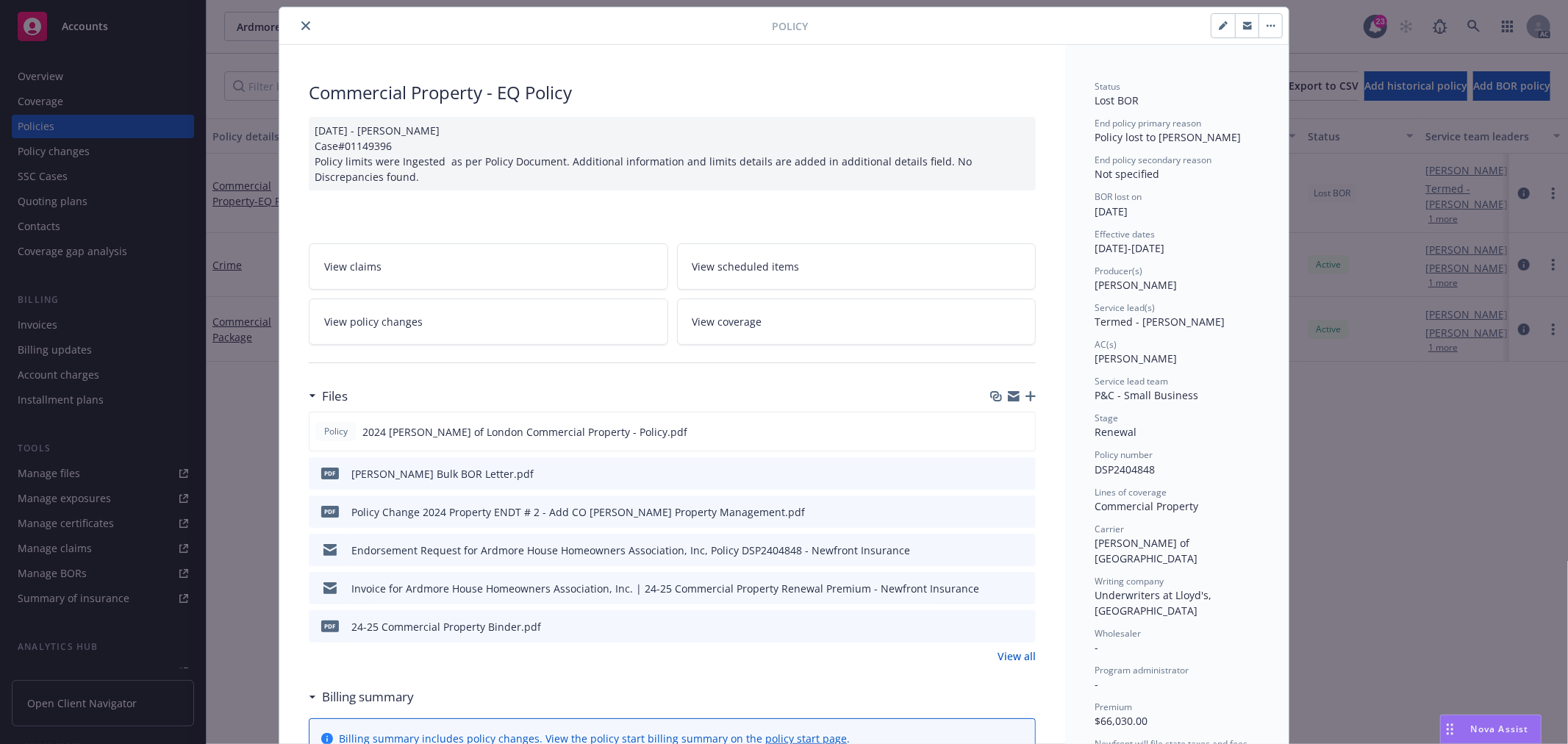
scroll to position [0, 0]
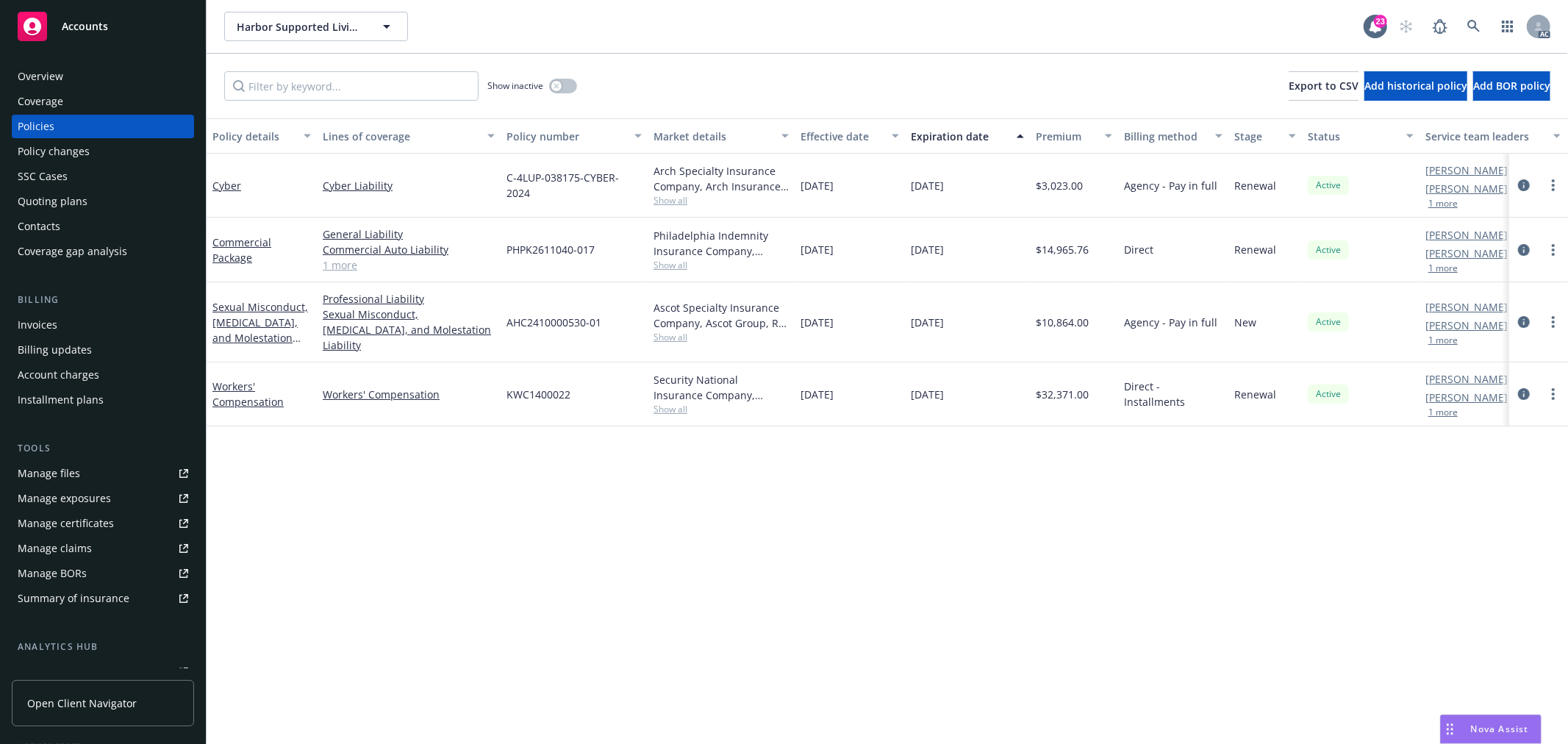
click at [667, 259] on span "Show all" at bounding box center [720, 265] width 135 height 13
click at [894, 488] on div "Policy details Lines of coverage Policy number Market details Effective date Ex…" at bounding box center [888, 431] width 1362 height 626
click at [251, 312] on link "Sexual Misconduct, [MEDICAL_DATA], and Molestation Liability" at bounding box center [260, 329] width 96 height 60
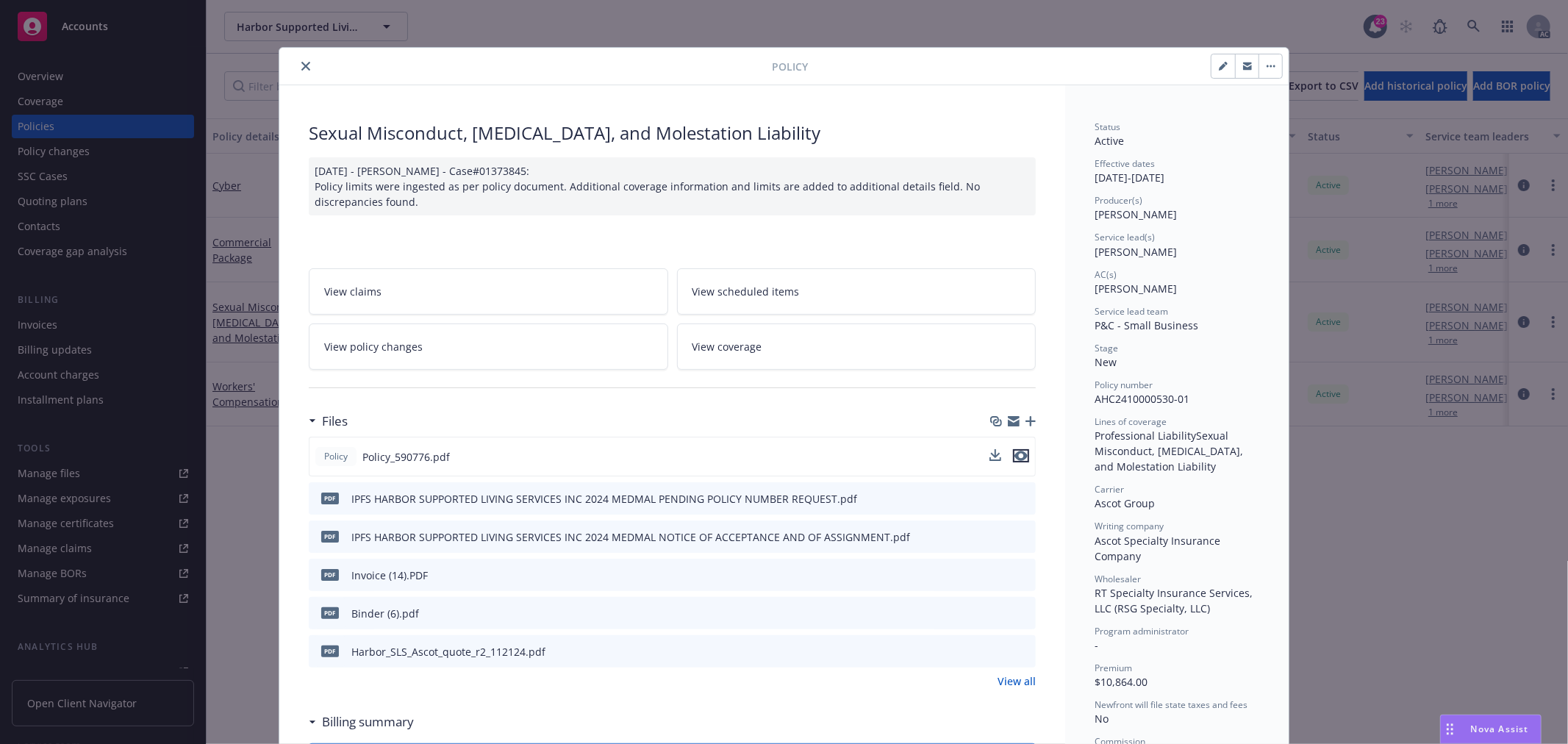
click at [1015, 454] on icon "preview file" at bounding box center [1021, 455] width 13 height 10
drag, startPoint x: 1087, startPoint y: 178, endPoint x: 1230, endPoint y: 178, distance: 143.0
copy div "[DATE] - [DATE]"
